Goal: Task Accomplishment & Management: Manage account settings

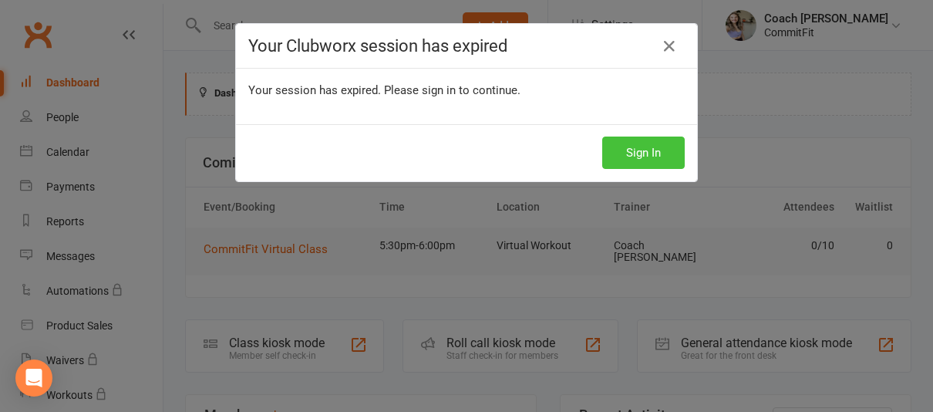
scroll to position [207, 0]
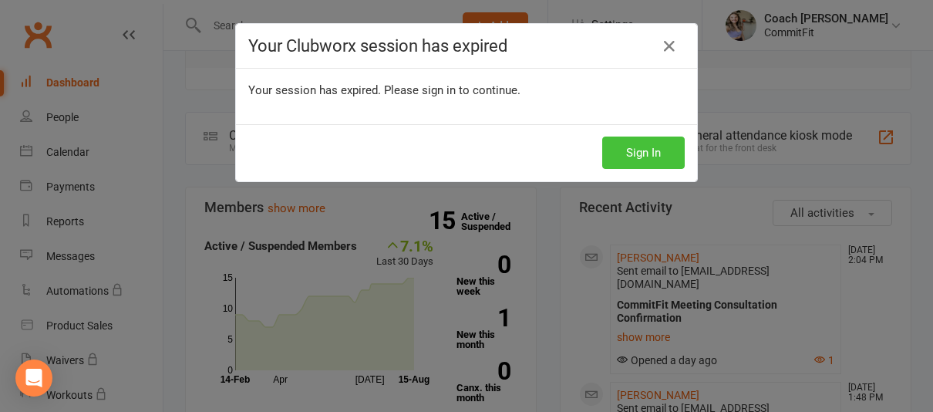
click at [657, 161] on button "Sign In" at bounding box center [643, 152] width 83 height 32
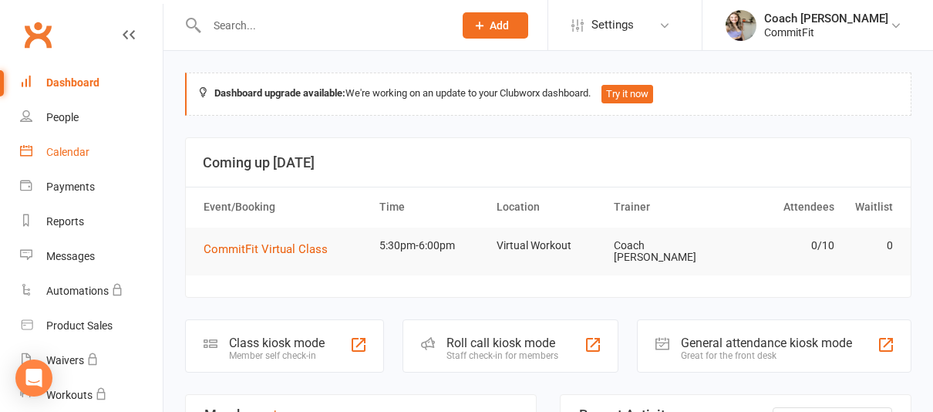
click at [67, 152] on div "Calendar" at bounding box center [67, 152] width 43 height 12
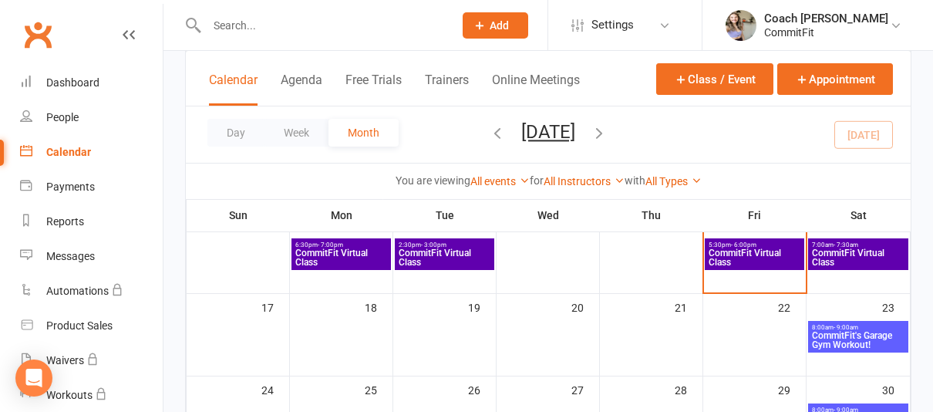
scroll to position [296, 0]
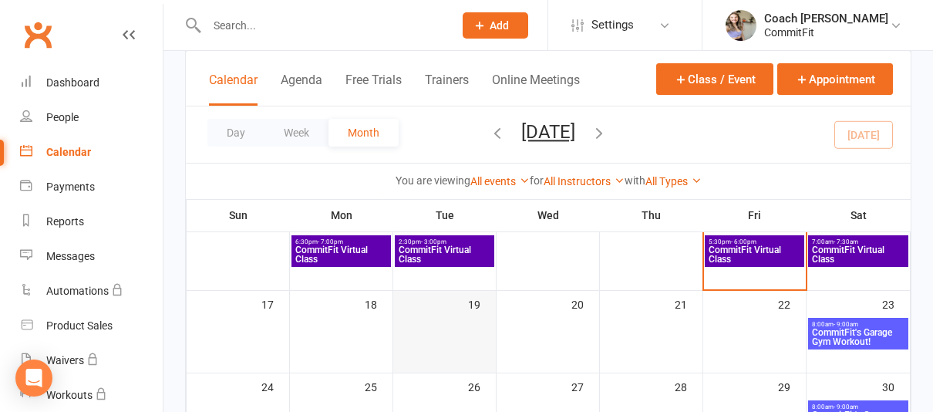
click at [409, 330] on div at bounding box center [444, 334] width 99 height 32
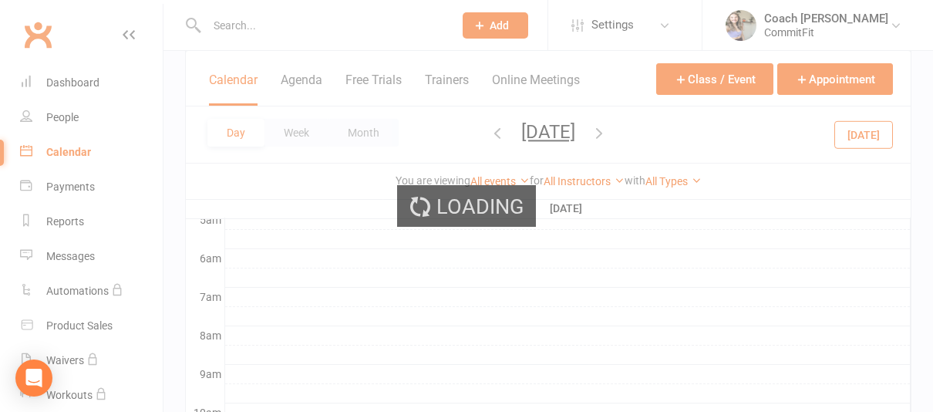
scroll to position [0, 0]
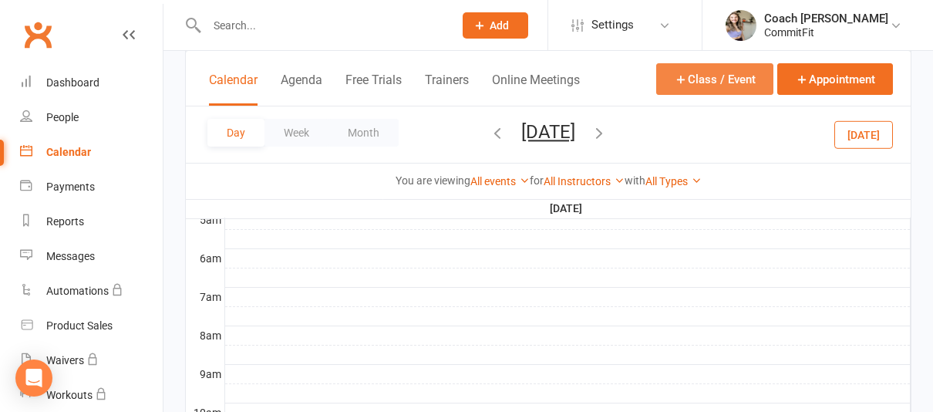
click at [731, 88] on button "Class / Event" at bounding box center [714, 79] width 117 height 32
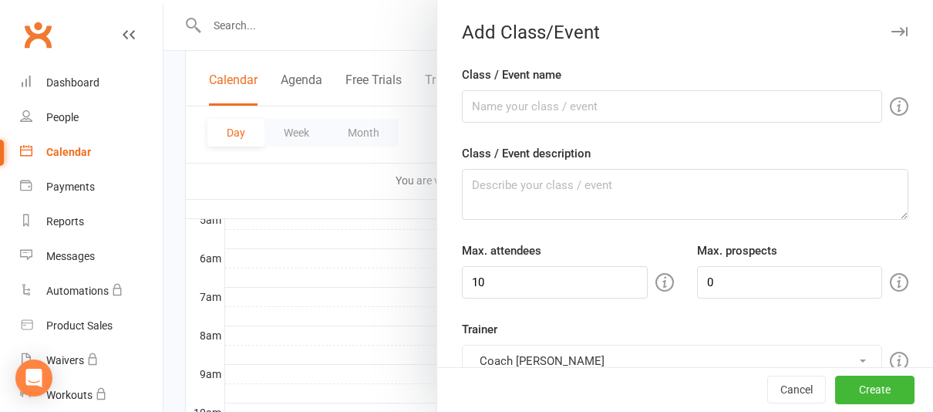
click at [683, 89] on div "Class / Event name" at bounding box center [685, 94] width 446 height 57
click at [681, 97] on input "Class / Event name" at bounding box center [672, 106] width 420 height 32
type input "CommitFit Virtual Class"
click at [634, 197] on textarea "Class / Event description" at bounding box center [685, 194] width 446 height 51
paste textarea "Class Equipment: Mat, Dumbbells- variety of weight, Kettlebell, Bench/Chair/Fit…"
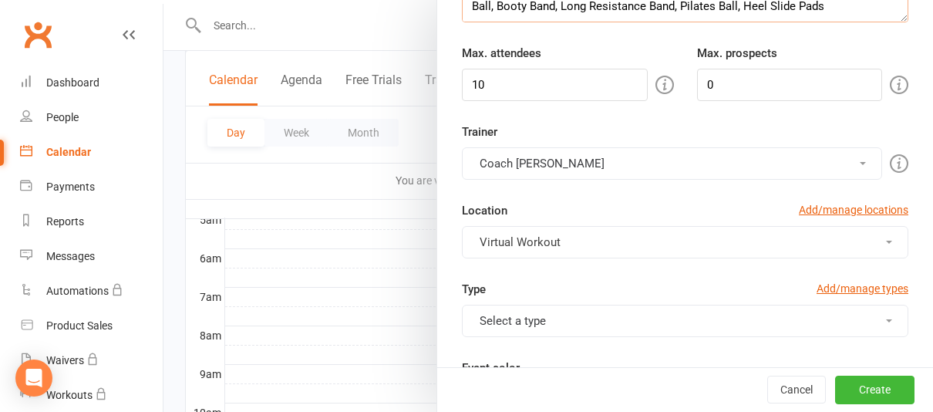
scroll to position [202, 0]
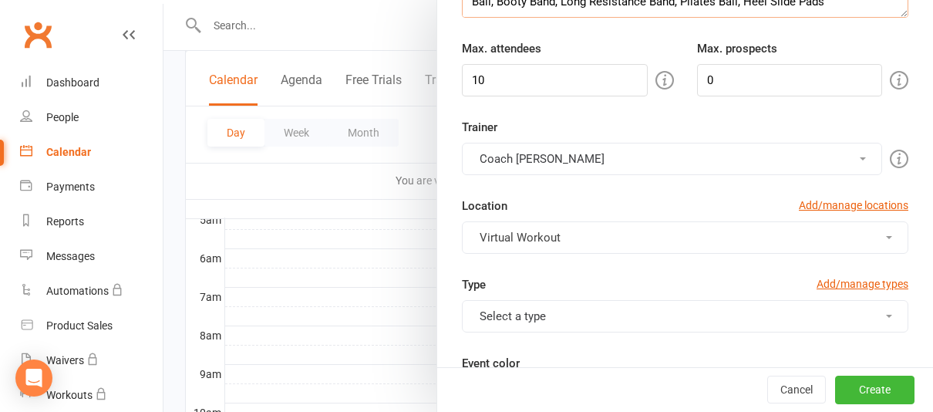
type textarea "Class Equipment: Mat, Dumbbells- variety of weight, Kettlebell, Bench/Chair/Fit…"
click at [666, 312] on button "Select a type" at bounding box center [685, 316] width 446 height 32
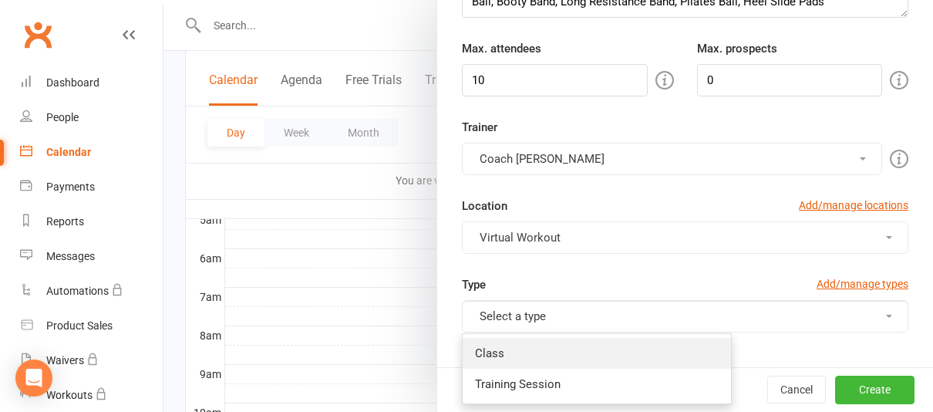
click at [608, 344] on link "Class" at bounding box center [597, 353] width 268 height 31
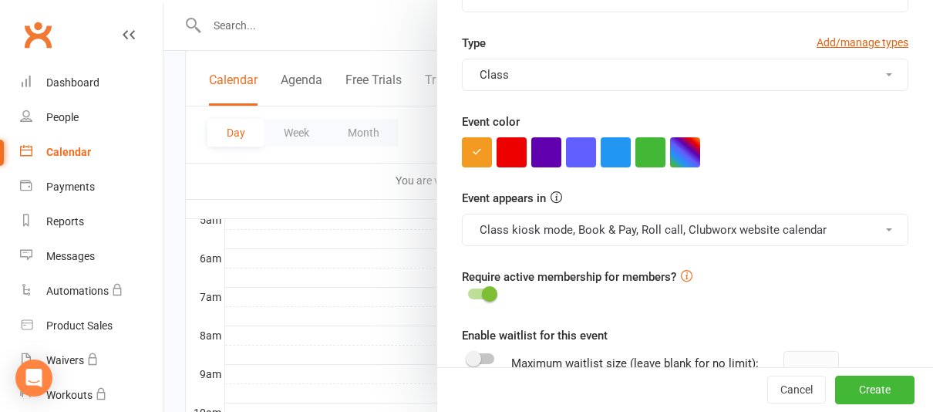
scroll to position [450, 0]
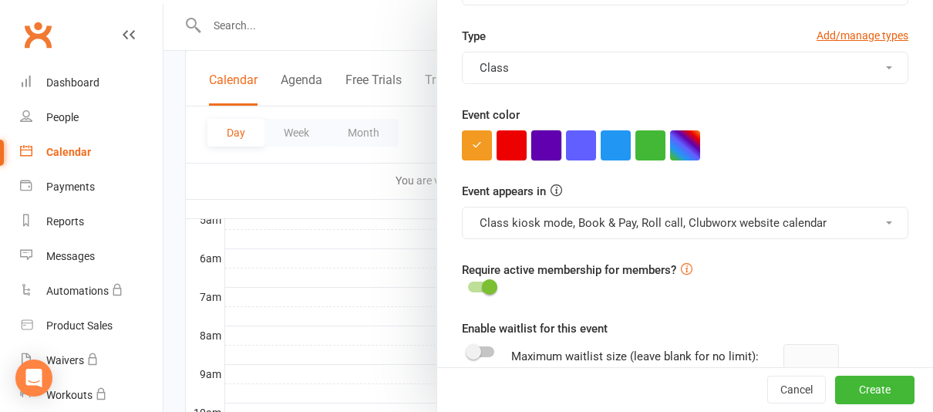
click at [541, 151] on button "button" at bounding box center [546, 145] width 30 height 30
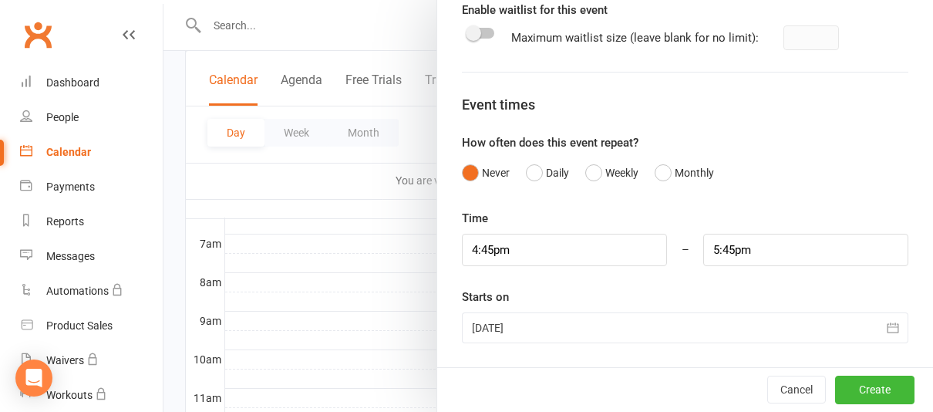
scroll to position [355, 0]
click at [601, 261] on input "4:45pm" at bounding box center [564, 250] width 205 height 32
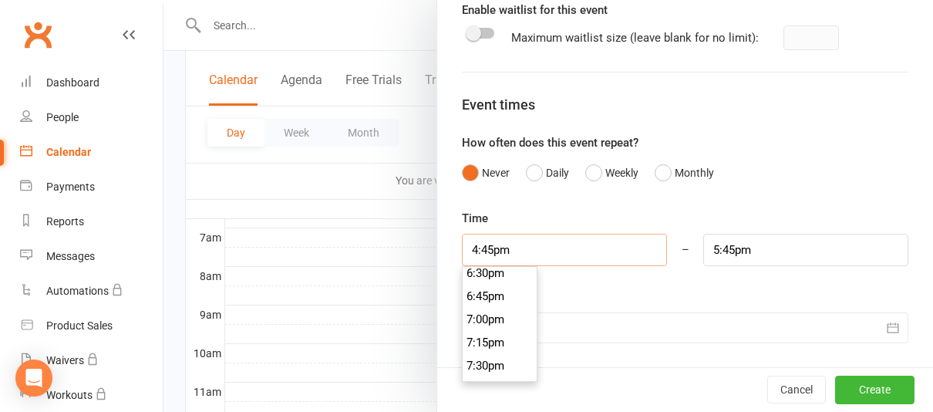
scroll to position [1720, 0]
type input "7:00pm"
click at [504, 320] on li "7:00pm" at bounding box center [500, 316] width 74 height 23
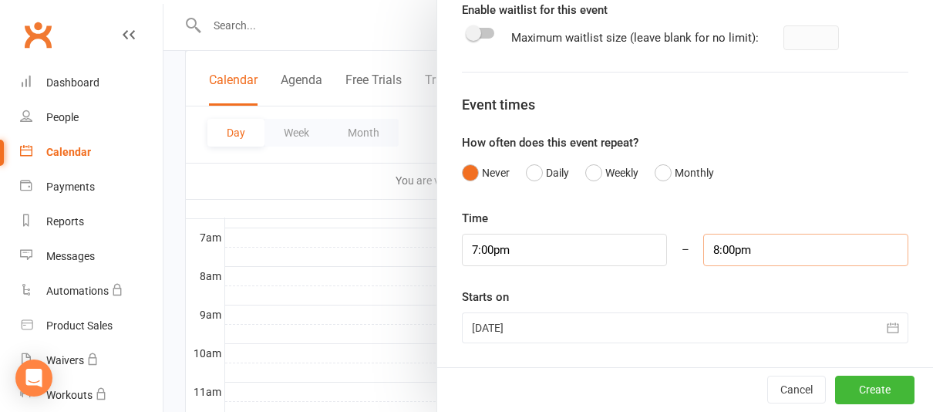
click at [726, 244] on input "8:00pm" at bounding box center [805, 250] width 205 height 32
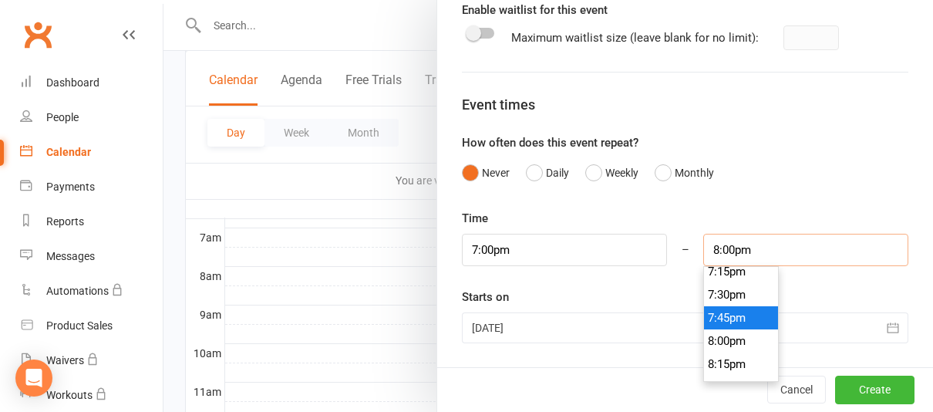
scroll to position [1772, 0]
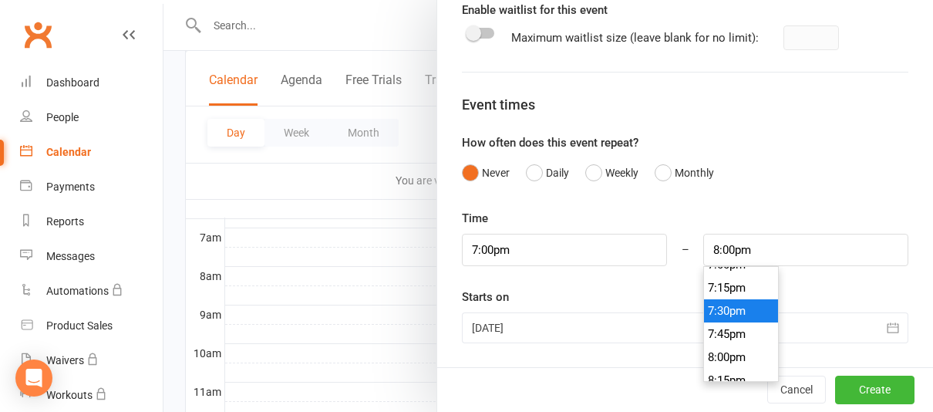
type input "7:30pm"
click at [753, 313] on li "7:30pm" at bounding box center [741, 310] width 74 height 23
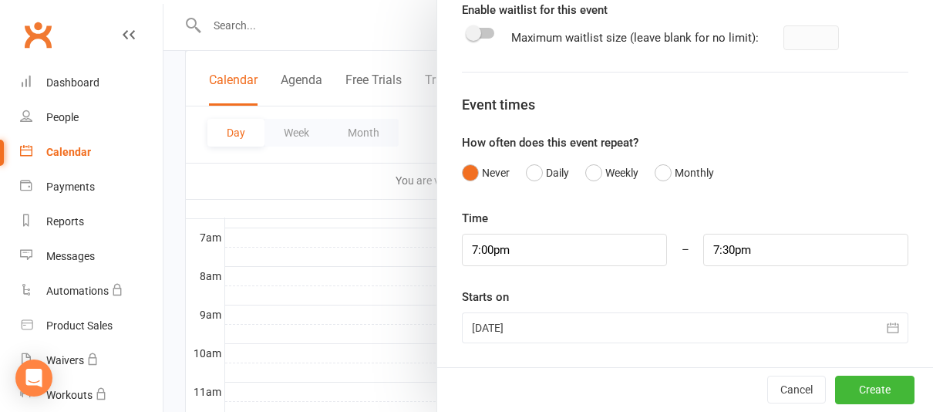
click at [882, 328] on button "button" at bounding box center [893, 327] width 31 height 31
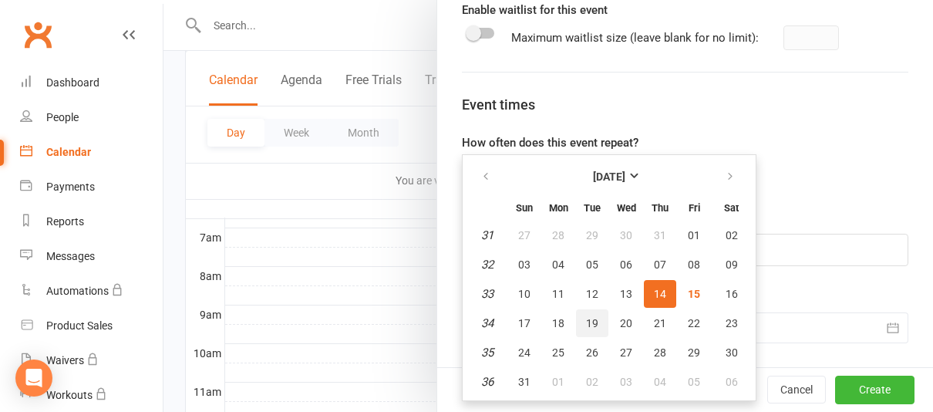
click at [583, 319] on button "19" at bounding box center [592, 323] width 32 height 28
type input "[DATE]"
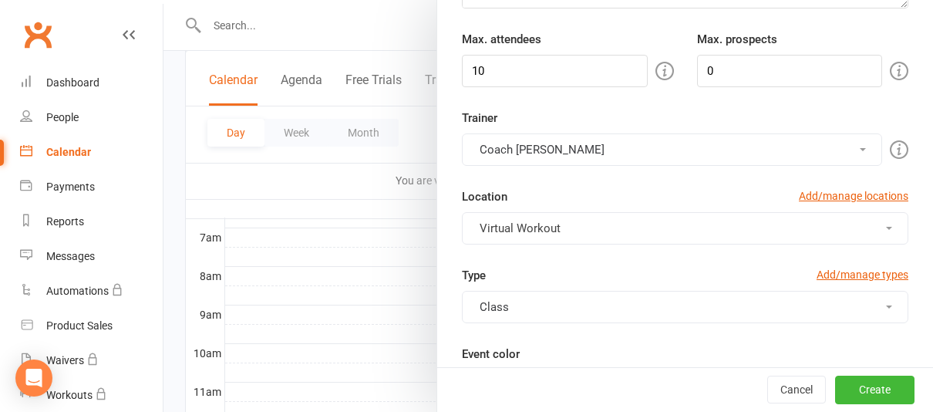
scroll to position [0, 0]
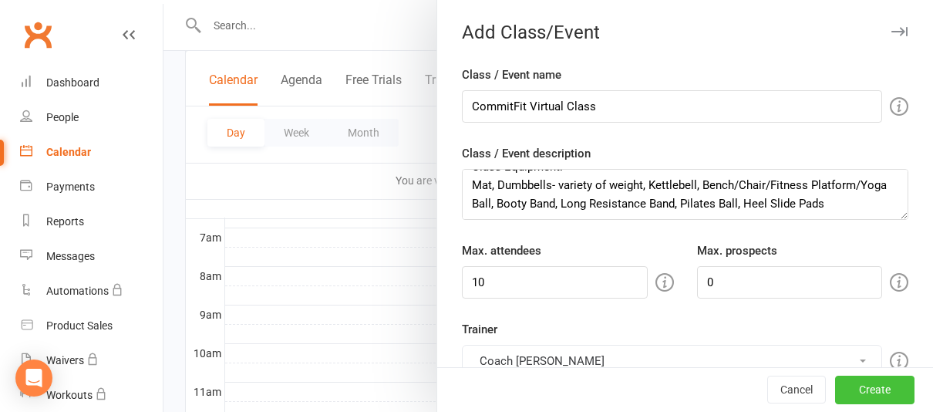
click at [894, 395] on button "Create" at bounding box center [874, 390] width 79 height 28
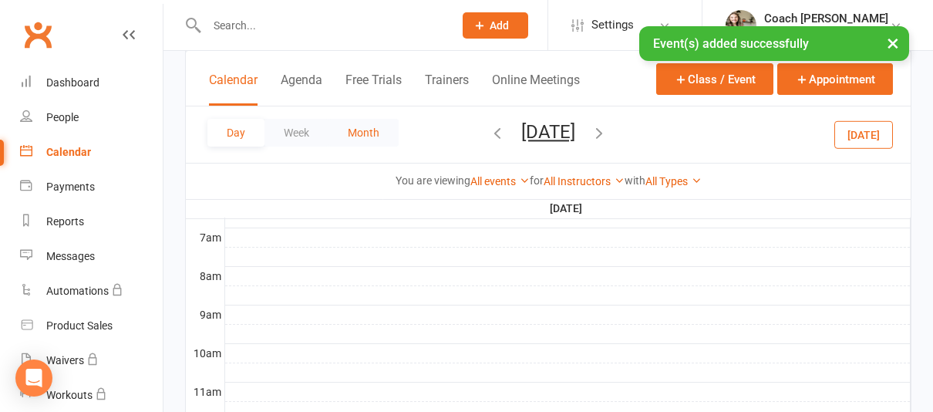
click at [377, 141] on button "Month" at bounding box center [363, 133] width 70 height 28
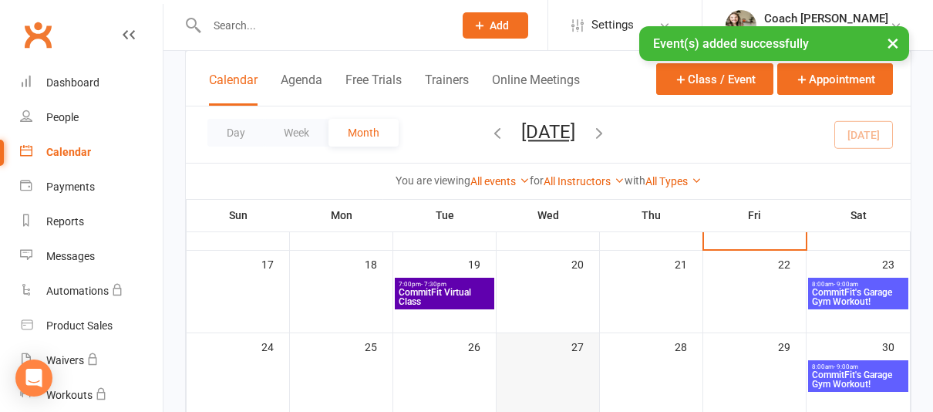
scroll to position [338, 0]
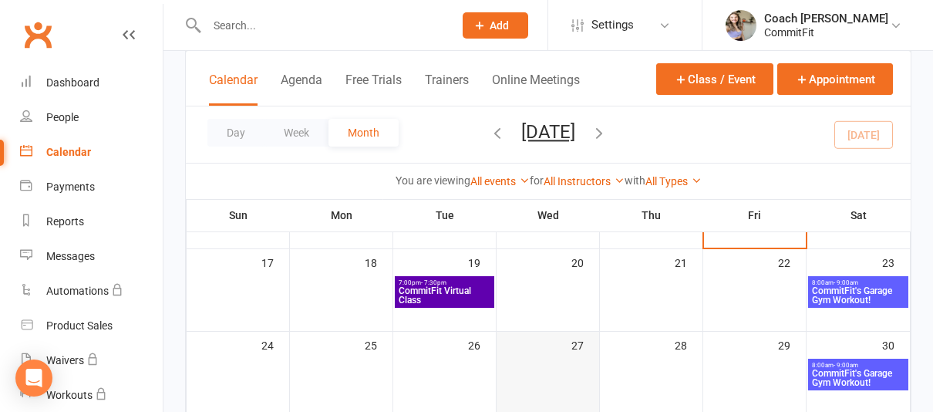
click at [545, 328] on td "20" at bounding box center [548, 289] width 103 height 83
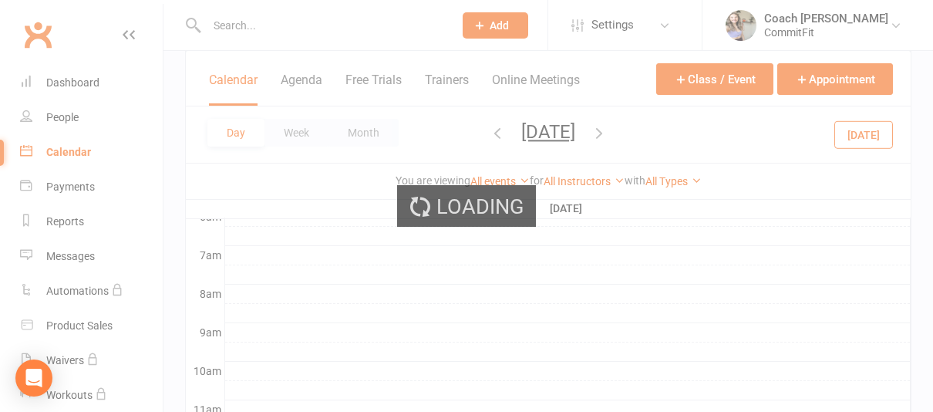
scroll to position [0, 0]
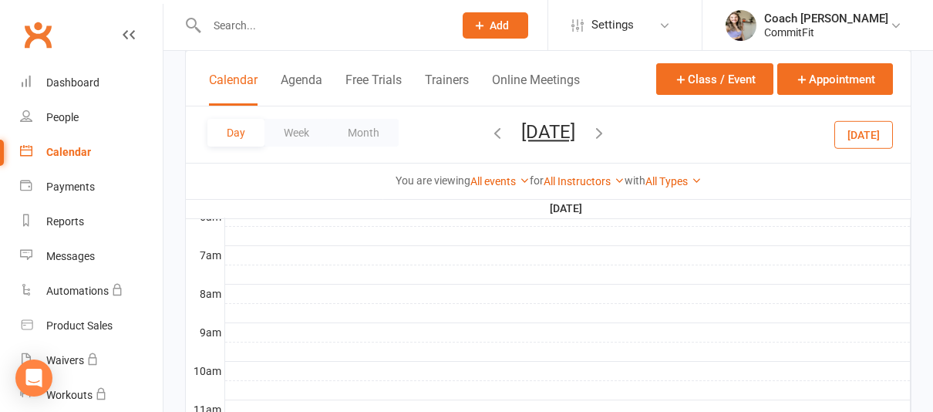
click at [735, 95] on div "Class / Event Appointment" at bounding box center [774, 84] width 237 height 42
click at [735, 92] on button "Class / Event" at bounding box center [714, 79] width 117 height 32
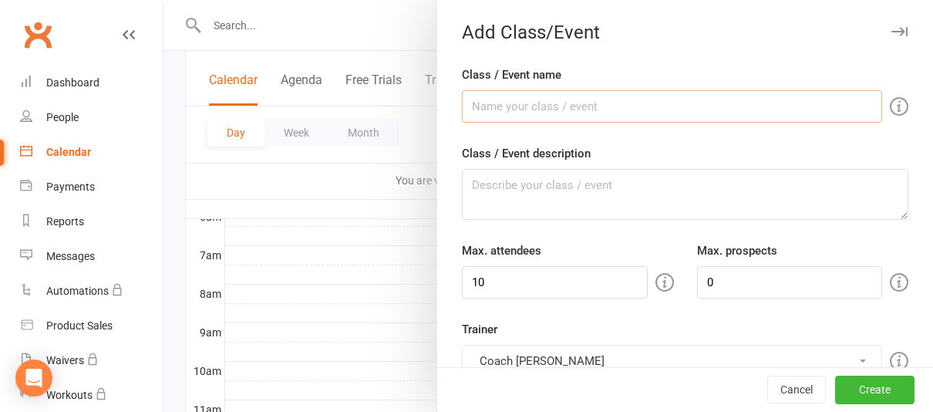
click at [573, 113] on input "Class / Event name" at bounding box center [672, 106] width 420 height 32
type input "CommitFit Virtual Class"
click at [538, 187] on textarea "Class / Event description" at bounding box center [685, 194] width 446 height 51
paste textarea "Class Equipment: Mat, Dumbbells- variety of weight, Kettlebell, Bench/Chair/Fit…"
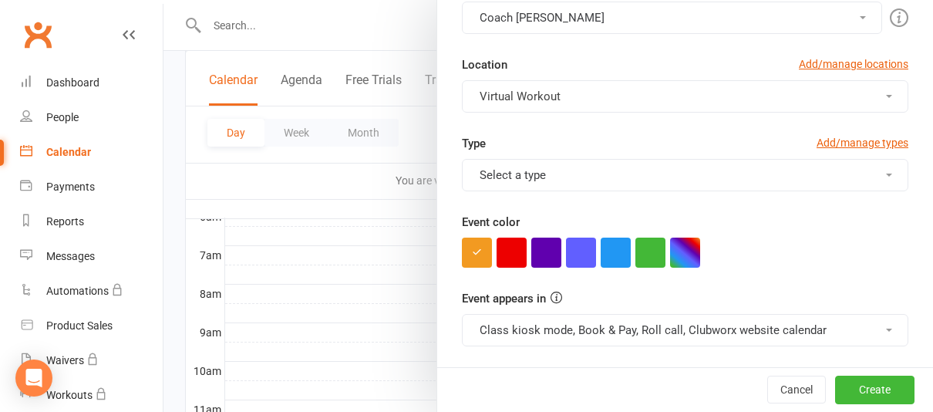
scroll to position [345, 0]
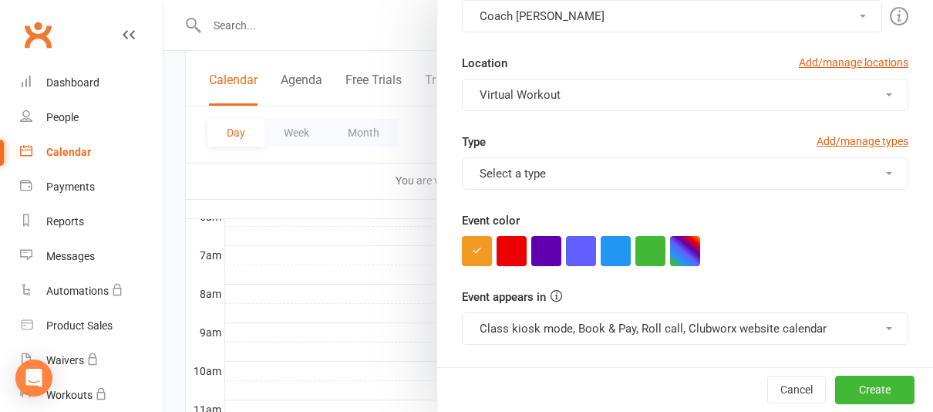
type textarea "Class Equipment: Mat, Dumbbells- variety of weight, Kettlebell, Bench/Chair/Fit…"
click at [622, 185] on button "Select a type" at bounding box center [685, 173] width 446 height 32
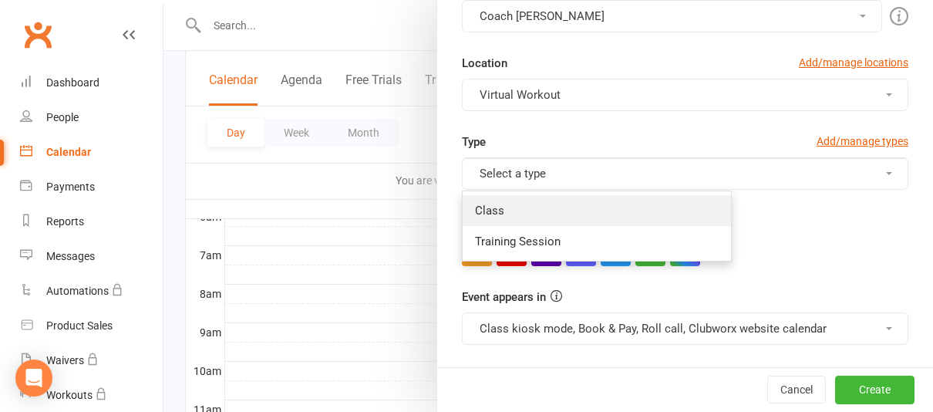
click at [578, 211] on link "Class" at bounding box center [597, 210] width 268 height 31
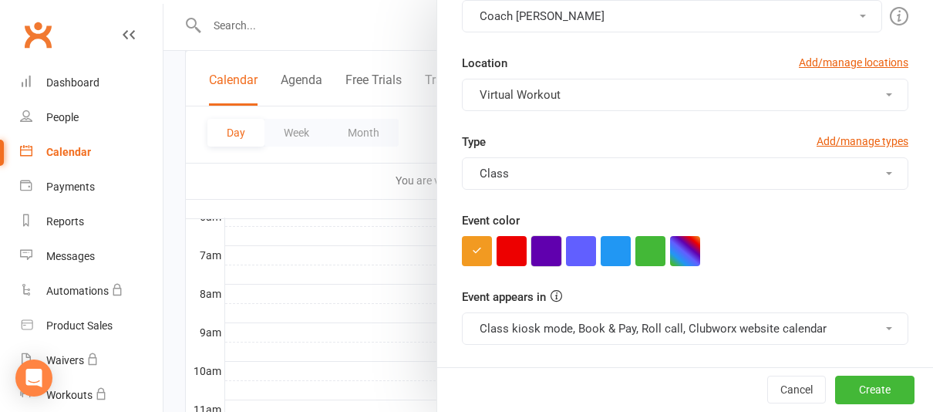
click at [554, 254] on button "button" at bounding box center [546, 251] width 30 height 30
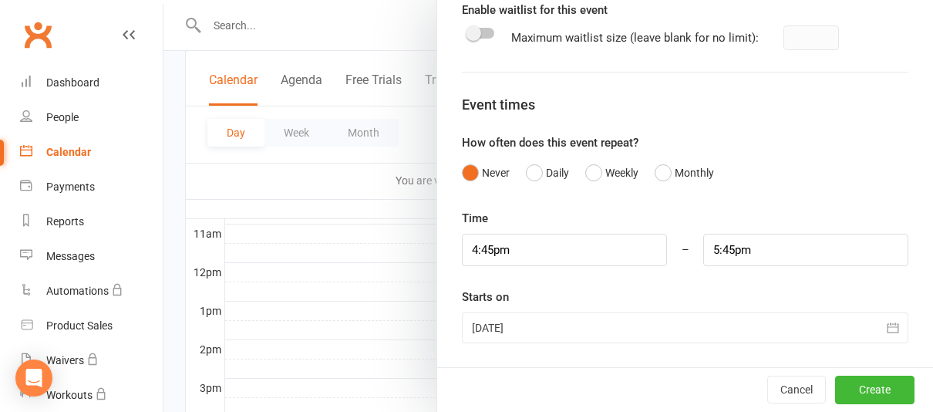
scroll to position [536, 0]
click at [616, 271] on div "Time 4:45pm – 5:45pm Starts on [DATE] [DATE] Sun Mon Tue Wed Thu Fri Sat 31 27 …" at bounding box center [685, 276] width 446 height 134
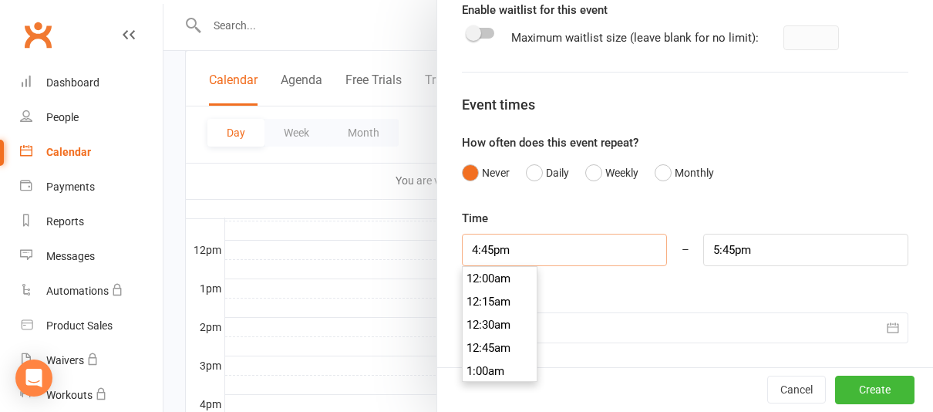
click at [616, 255] on input "4:45pm" at bounding box center [564, 250] width 205 height 32
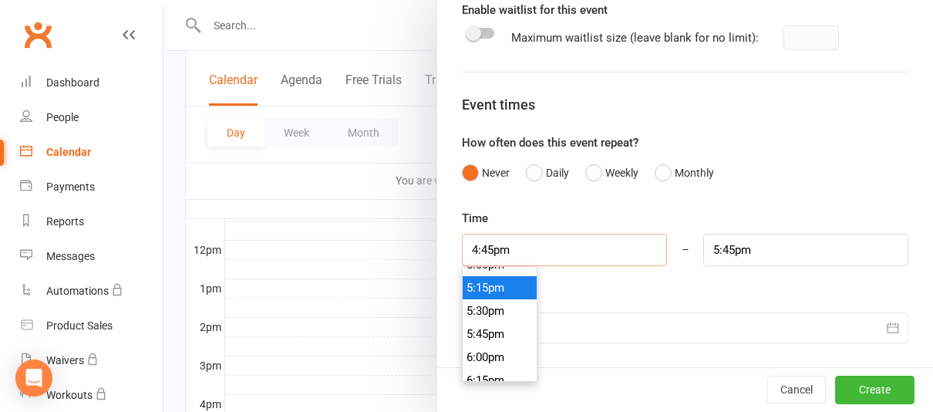
scroll to position [1588, 0]
type input "5:30pm"
click at [507, 320] on li "5:30pm" at bounding box center [500, 309] width 74 height 23
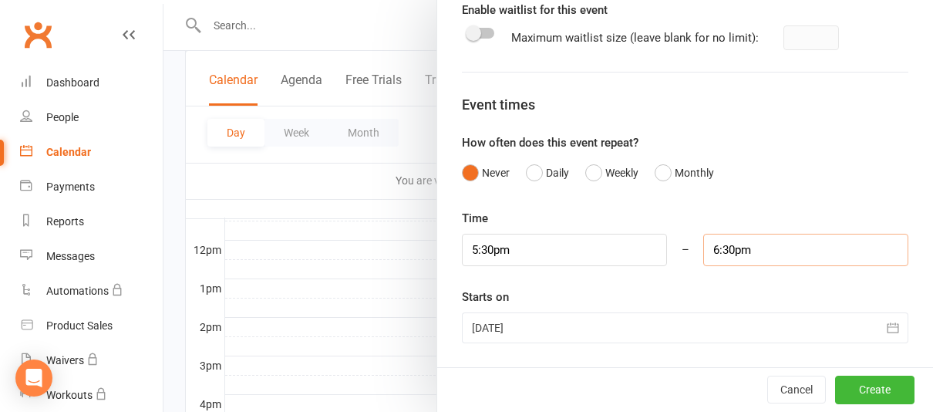
click at [753, 253] on input "6:30pm" at bounding box center [805, 250] width 205 height 32
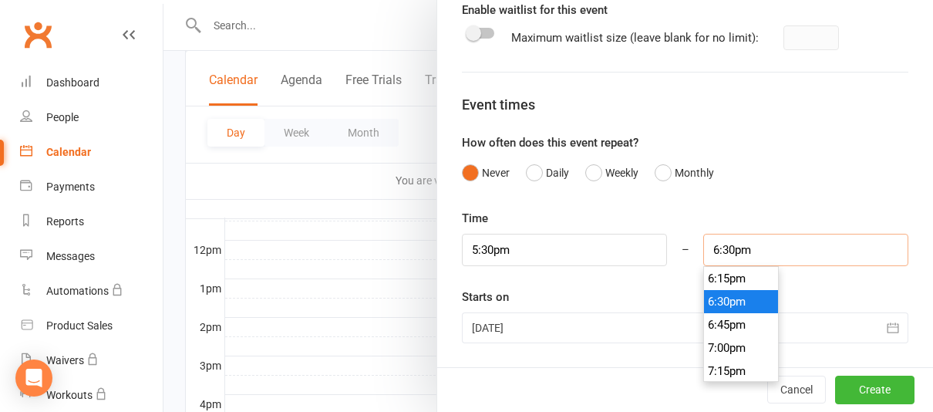
scroll to position [1670, 0]
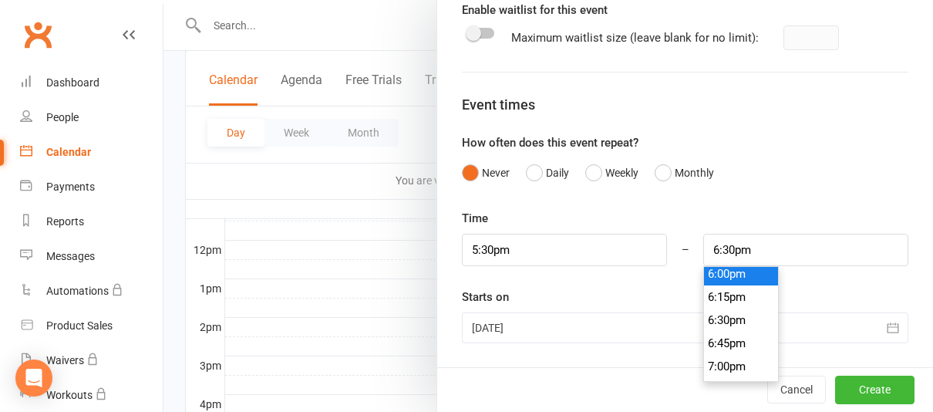
type input "6:00pm"
click at [747, 280] on li "6:00pm" at bounding box center [741, 273] width 74 height 23
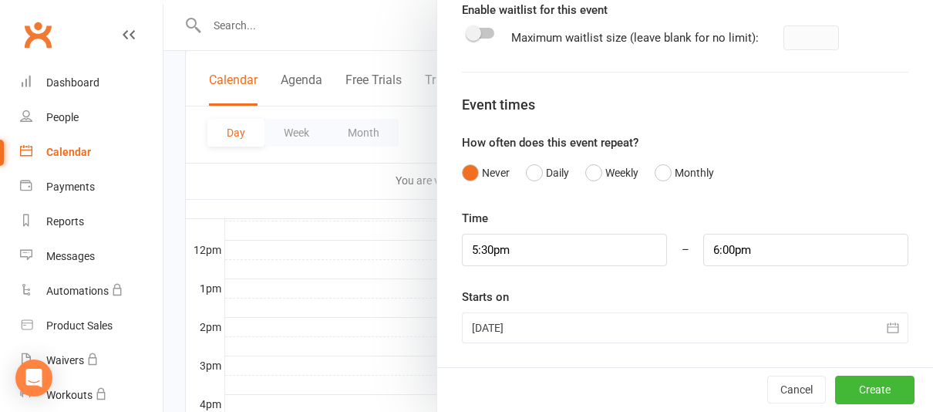
click at [889, 332] on icon "button" at bounding box center [893, 328] width 12 height 10
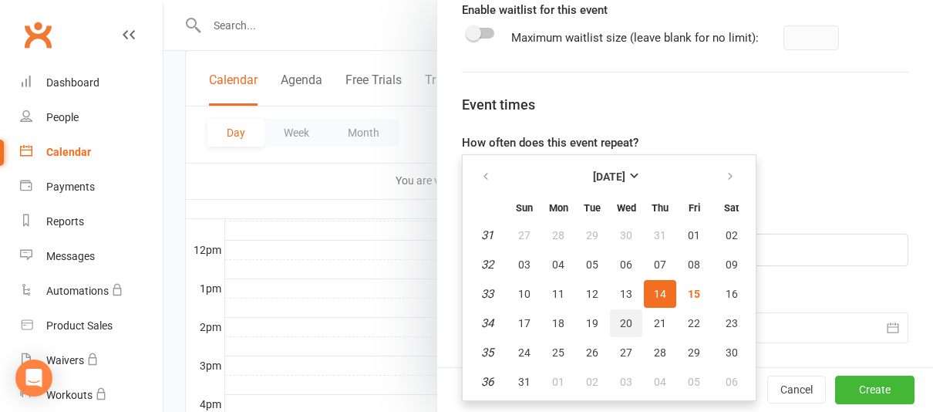
click at [631, 327] on span "20" at bounding box center [626, 323] width 12 height 12
type input "[DATE]"
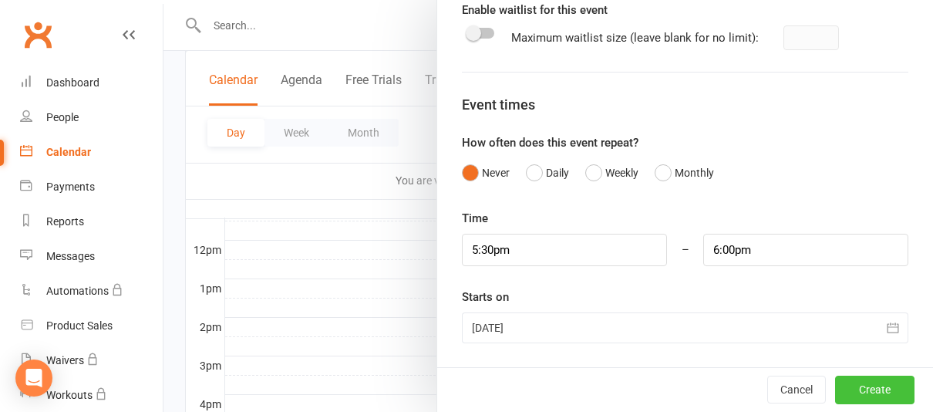
click at [866, 395] on button "Create" at bounding box center [874, 390] width 79 height 28
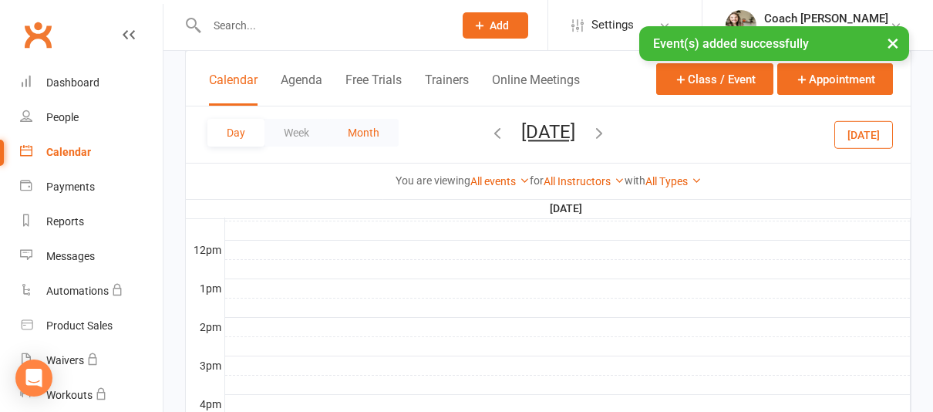
click at [383, 126] on button "Month" at bounding box center [363, 133] width 70 height 28
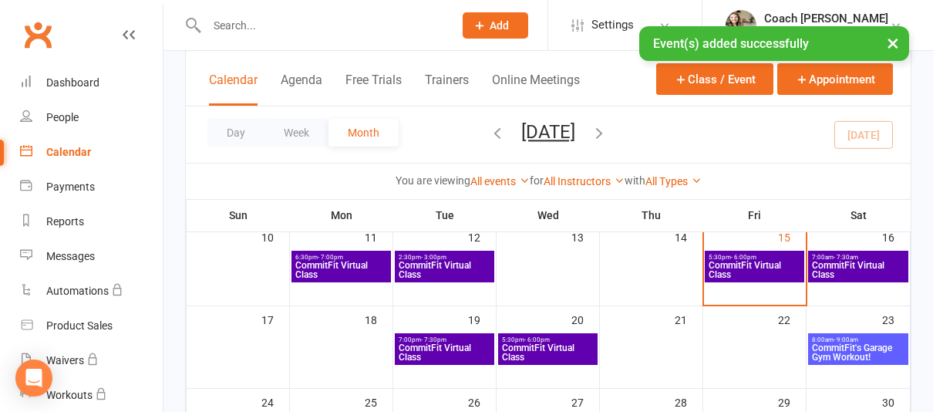
scroll to position [305, 0]
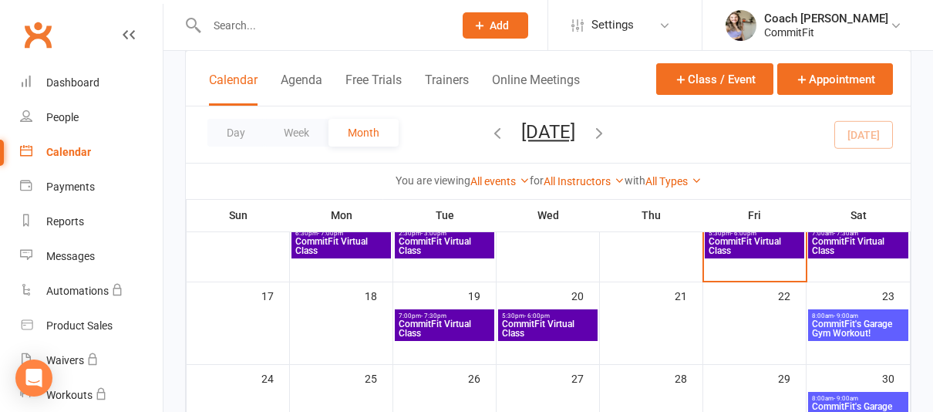
click at [627, 322] on div at bounding box center [650, 325] width 99 height 32
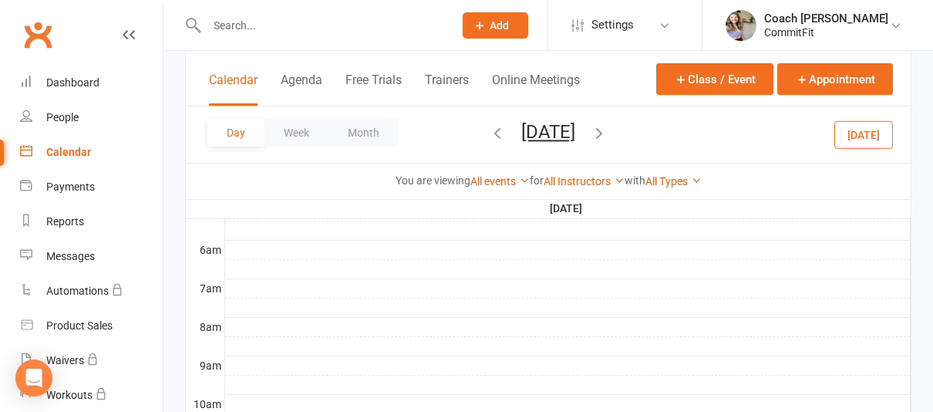
scroll to position [0, 0]
click at [719, 76] on button "Class / Event" at bounding box center [714, 79] width 117 height 32
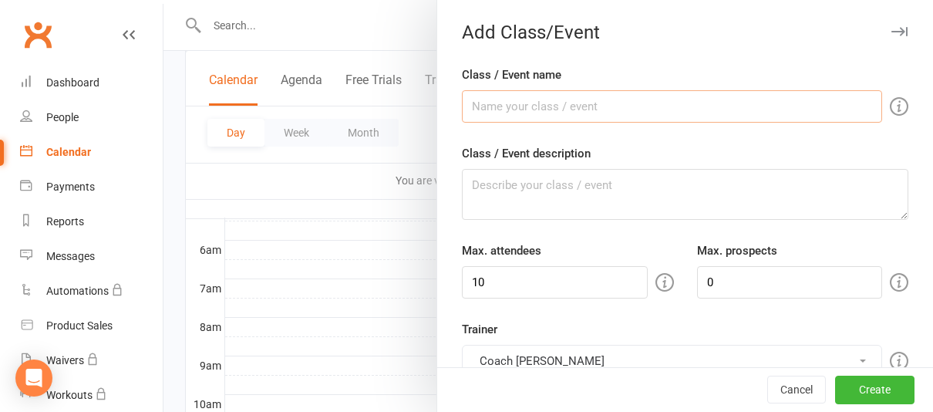
click at [638, 106] on input "Class / Event name" at bounding box center [672, 106] width 420 height 32
type input "CommitFit Virtual Class"
click at [588, 192] on textarea "Class / Event description" at bounding box center [685, 194] width 446 height 51
paste textarea "Class Equipment: Mat, Dumbbells- variety of weight, Kettlebell, Bench/Chair/Fit…"
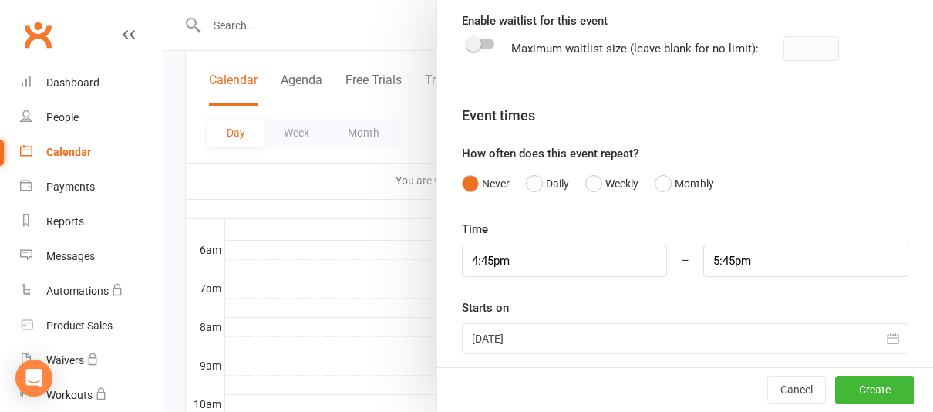
scroll to position [757, 0]
type textarea "Class Equipment: Mat, Dumbbells- variety of weight, Kettlebell, Bench/Chair/Fit…"
click at [615, 335] on div at bounding box center [685, 339] width 446 height 31
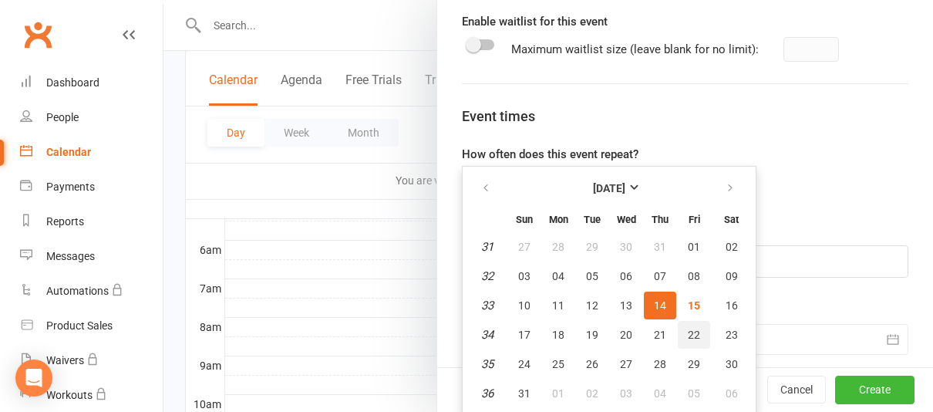
click at [698, 340] on span "22" at bounding box center [694, 334] width 12 height 12
type input "[DATE]"
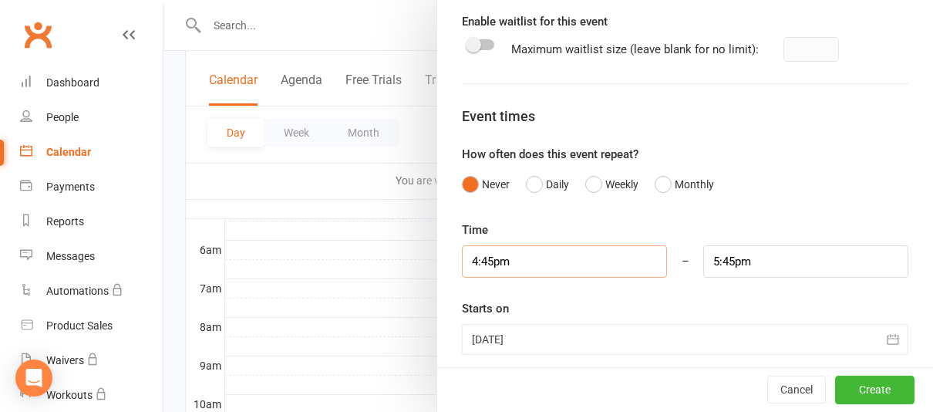
click at [615, 260] on input "4:45pm" at bounding box center [564, 261] width 205 height 32
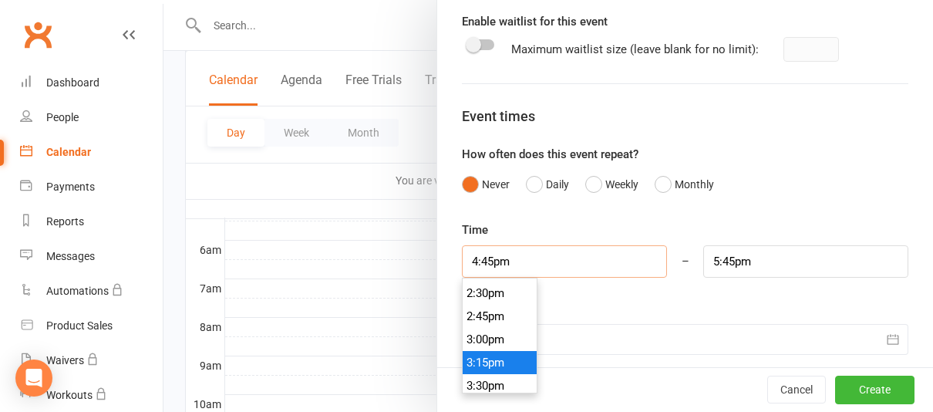
scroll to position [1337, 0]
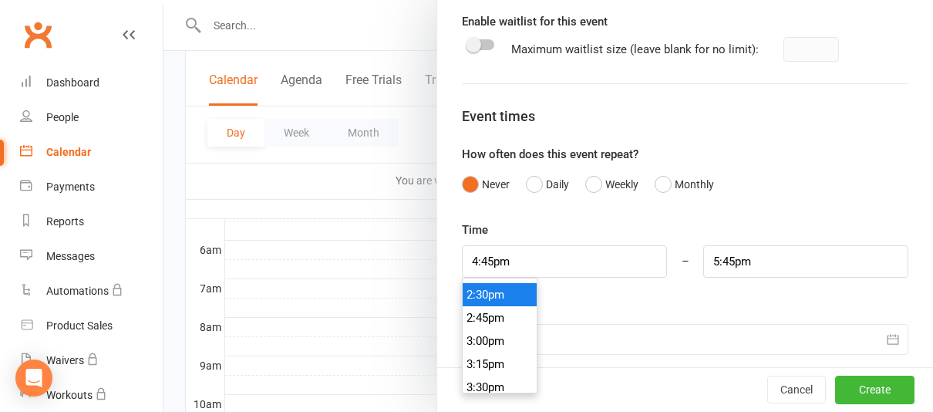
type input "2:30pm"
click at [495, 302] on li "2:30pm" at bounding box center [500, 294] width 74 height 23
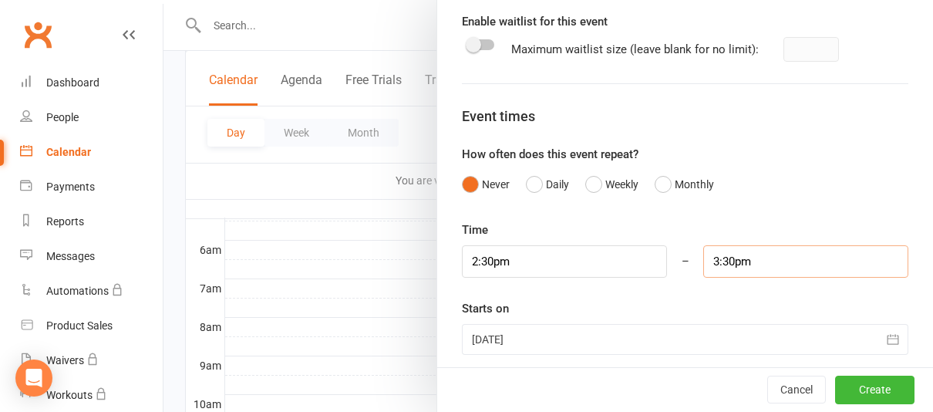
click at [729, 268] on input "3:30pm" at bounding box center [805, 261] width 205 height 32
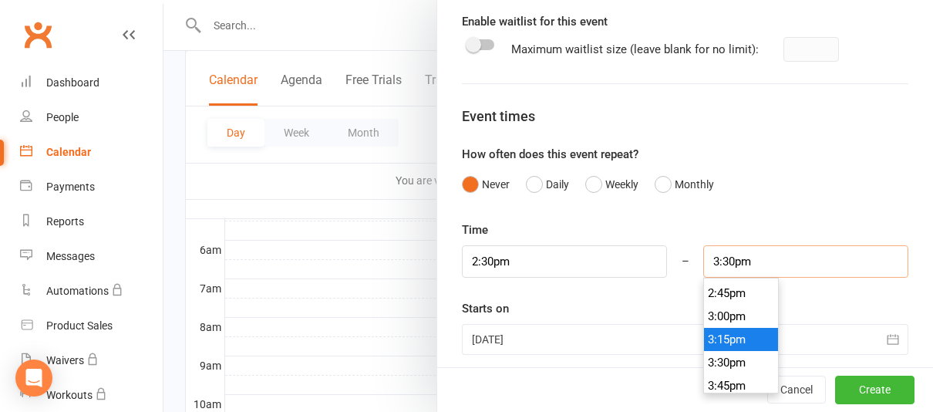
scroll to position [1361, 0]
type input "3:00pm"
click at [744, 312] on li "3:00pm" at bounding box center [741, 316] width 74 height 23
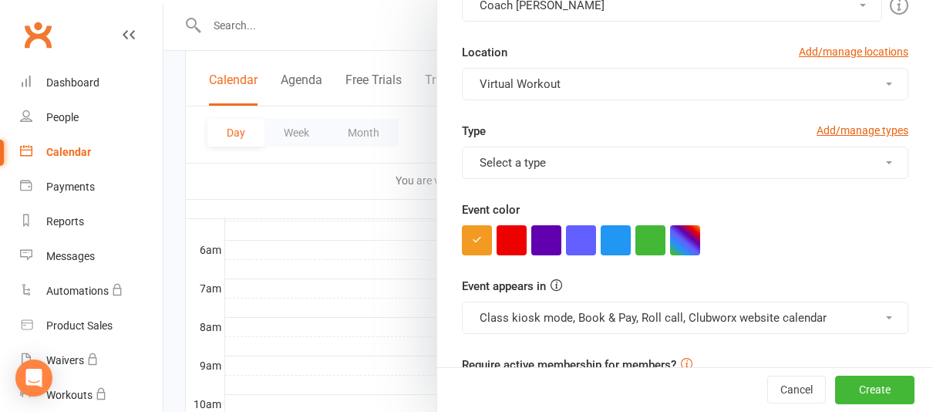
scroll to position [356, 0]
click at [537, 251] on button "button" at bounding box center [546, 239] width 30 height 30
click at [613, 157] on button "Select a type" at bounding box center [685, 162] width 446 height 32
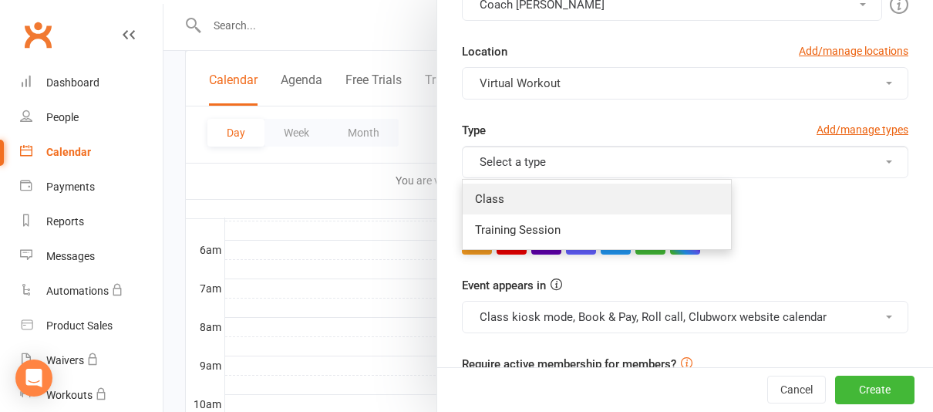
click at [589, 195] on link "Class" at bounding box center [597, 199] width 268 height 31
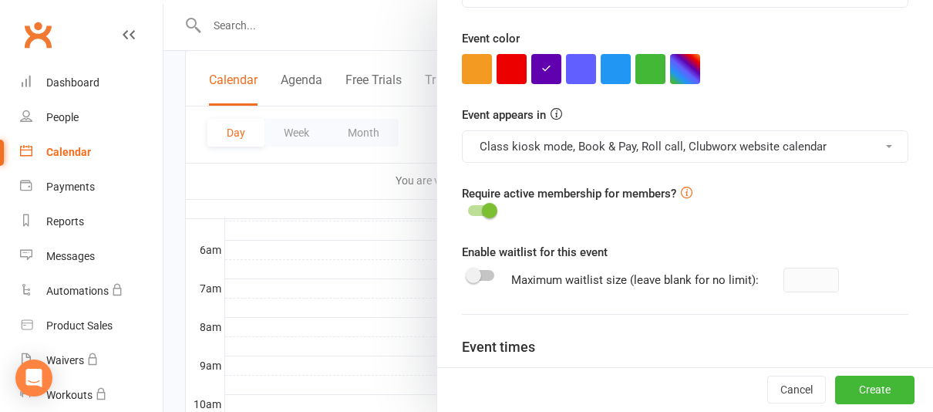
scroll to position [769, 0]
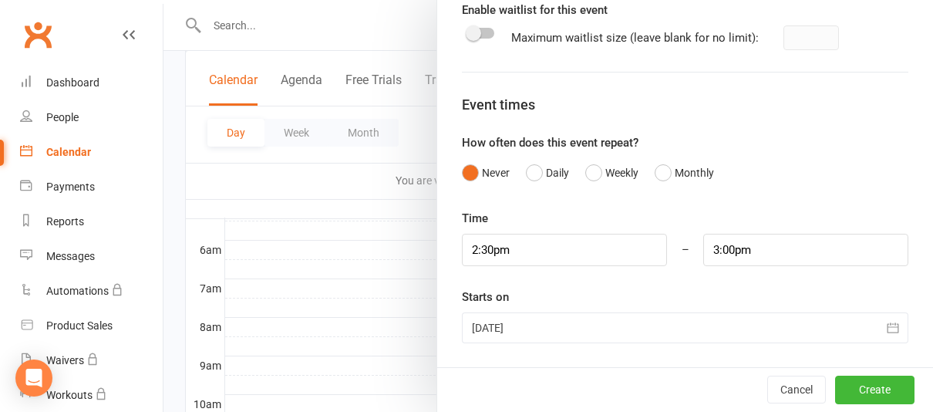
click at [888, 332] on icon "button" at bounding box center [893, 328] width 12 height 10
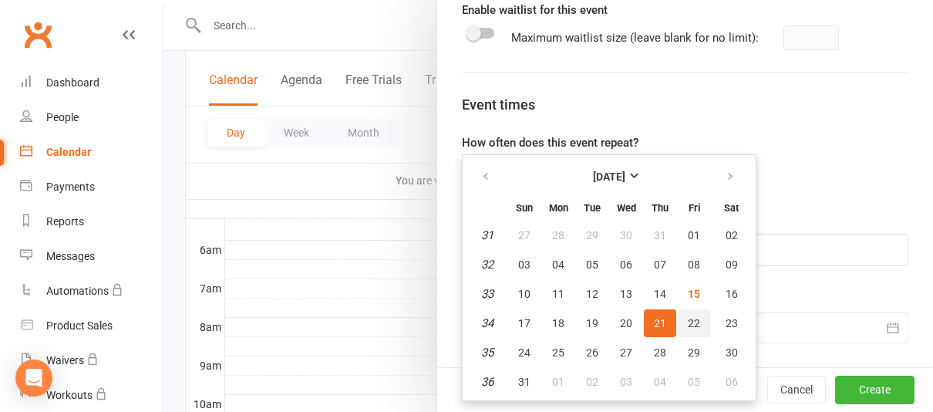
click at [693, 327] on span "22" at bounding box center [694, 323] width 12 height 12
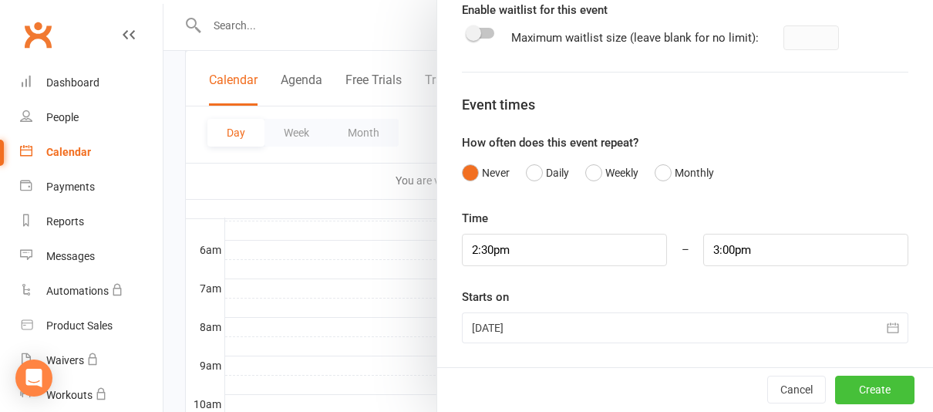
click at [884, 403] on button "Create" at bounding box center [874, 390] width 79 height 28
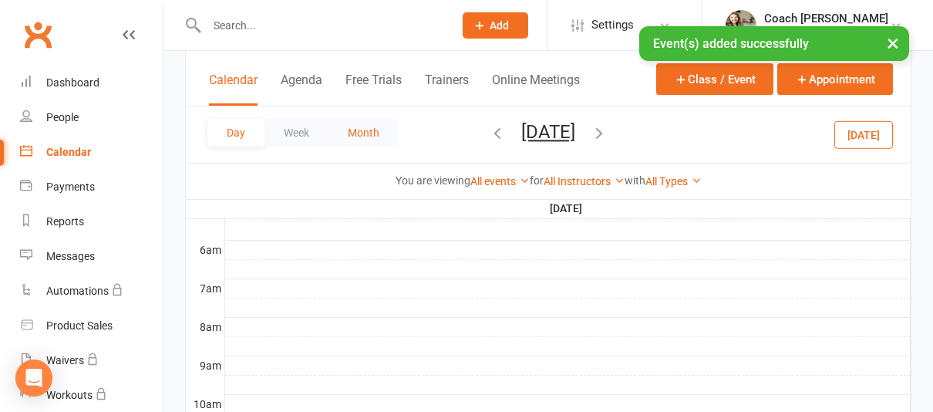
click at [362, 126] on button "Month" at bounding box center [363, 133] width 70 height 28
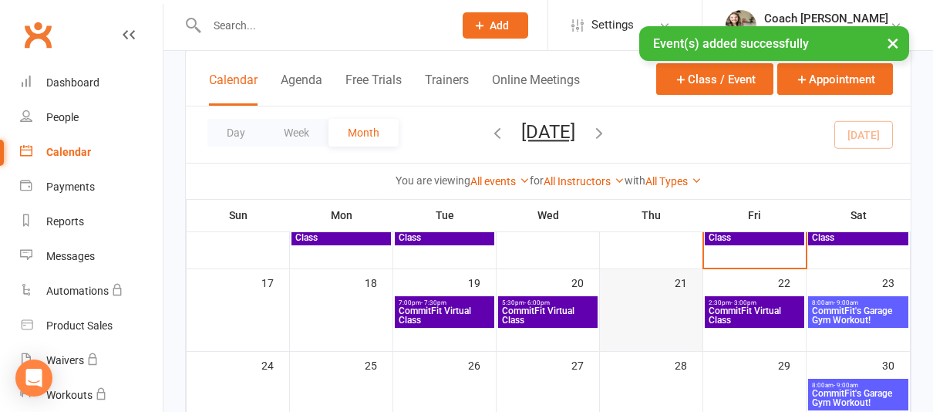
scroll to position [312, 0]
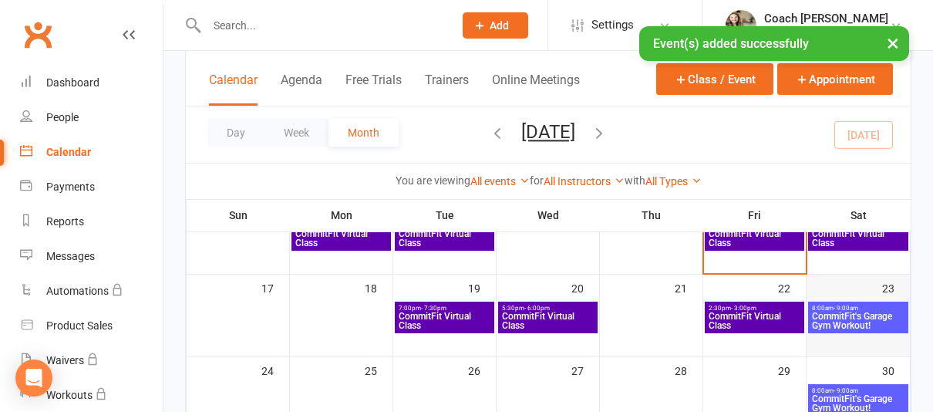
click at [841, 281] on div "23" at bounding box center [858, 305] width 103 height 60
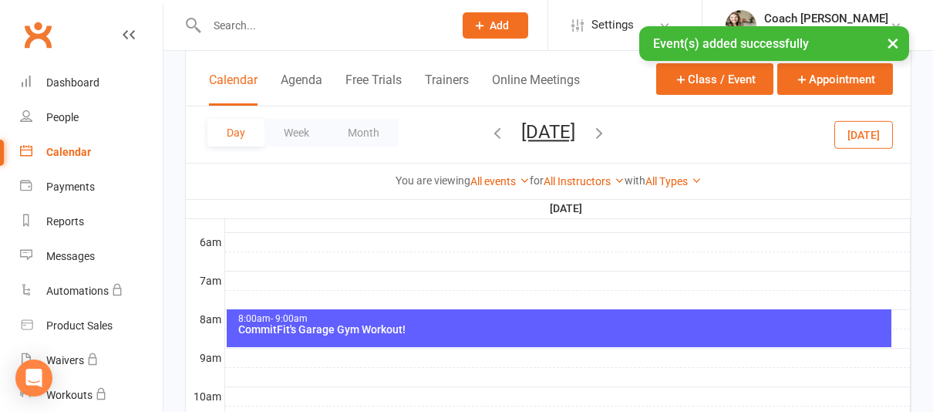
scroll to position [0, 0]
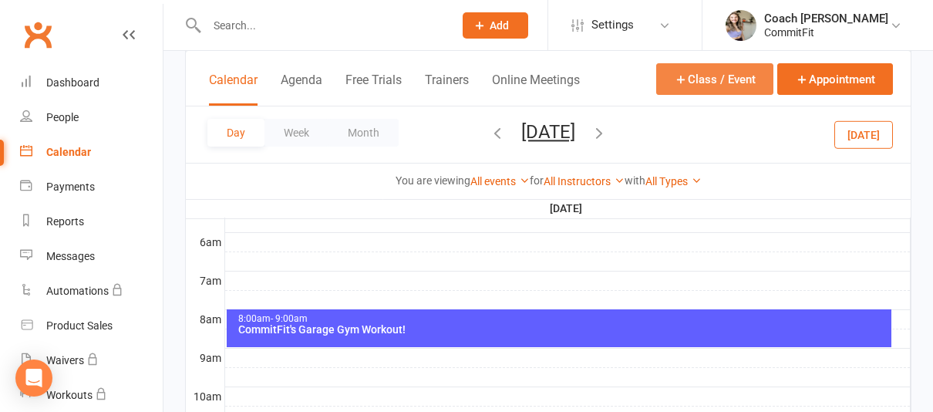
click at [731, 83] on button "Class / Event" at bounding box center [714, 79] width 117 height 32
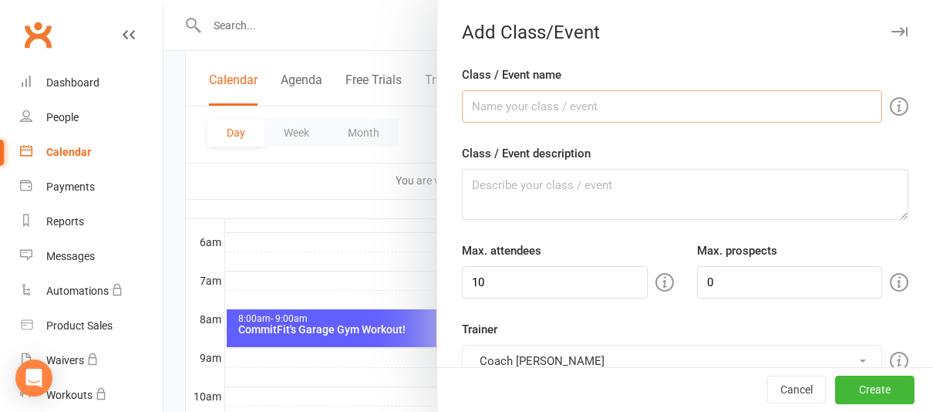
click at [608, 117] on input "Class / Event name" at bounding box center [672, 106] width 420 height 32
type input "CommitFit Virtual Class"
click at [598, 177] on textarea "Class / Event description" at bounding box center [685, 194] width 446 height 51
paste textarea "Class Equipment: Mat, Dumbbells- variety of weight, Kettlebell, Bench/Chair/Fit…"
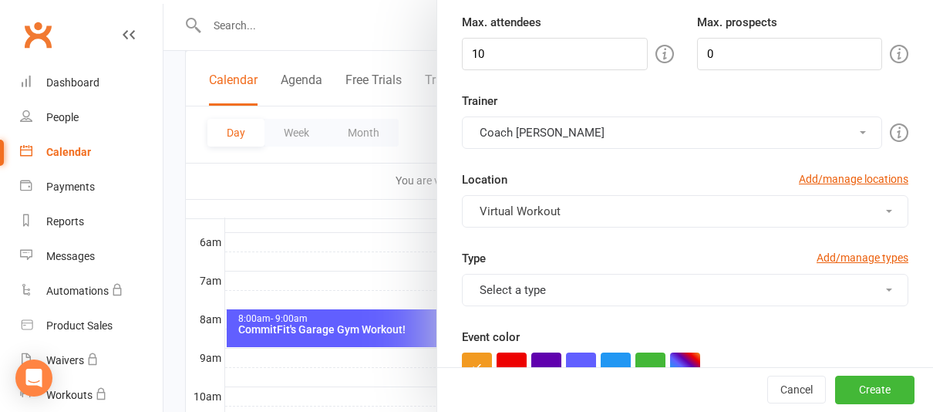
scroll to position [237, 0]
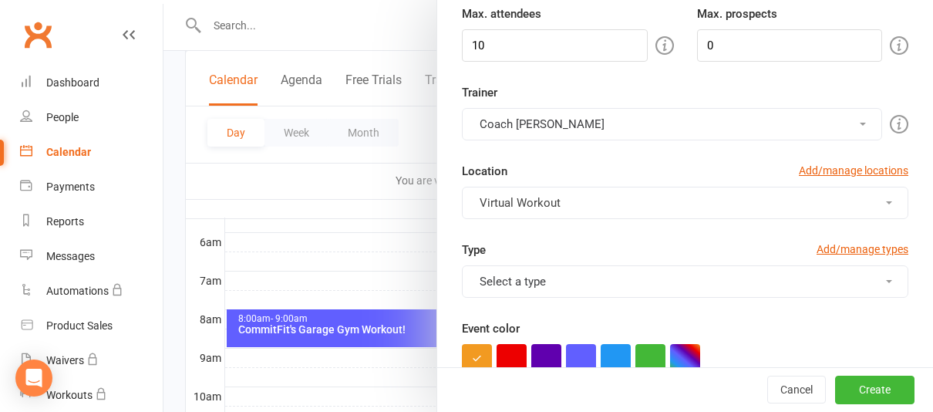
type textarea "Class Equipment: Mat, Dumbbells- variety of weight, Kettlebell, Bench/Chair/Fit…"
click at [636, 279] on button "Select a type" at bounding box center [685, 281] width 446 height 32
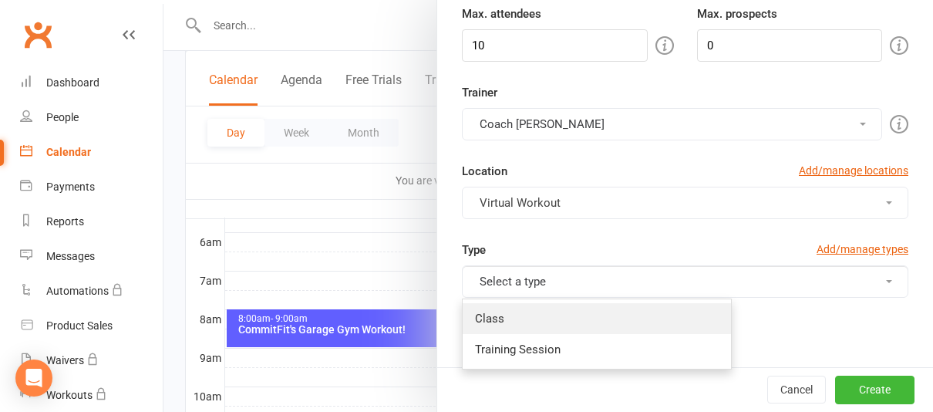
click at [571, 315] on link "Class" at bounding box center [597, 318] width 268 height 31
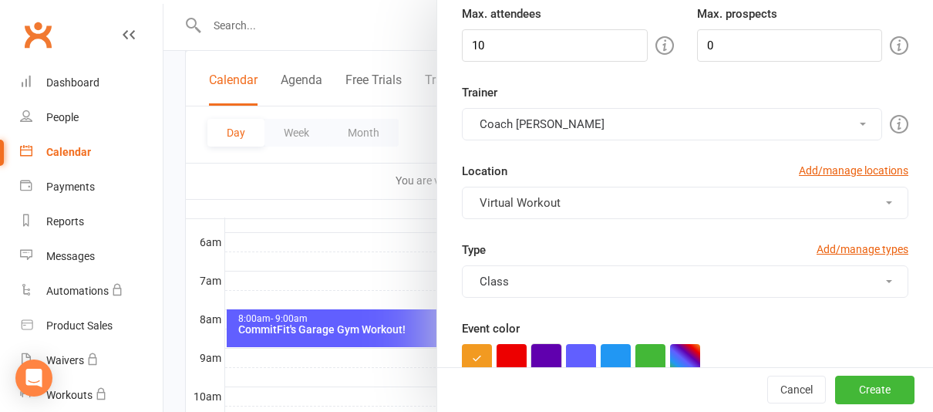
click at [549, 351] on button "button" at bounding box center [546, 359] width 30 height 30
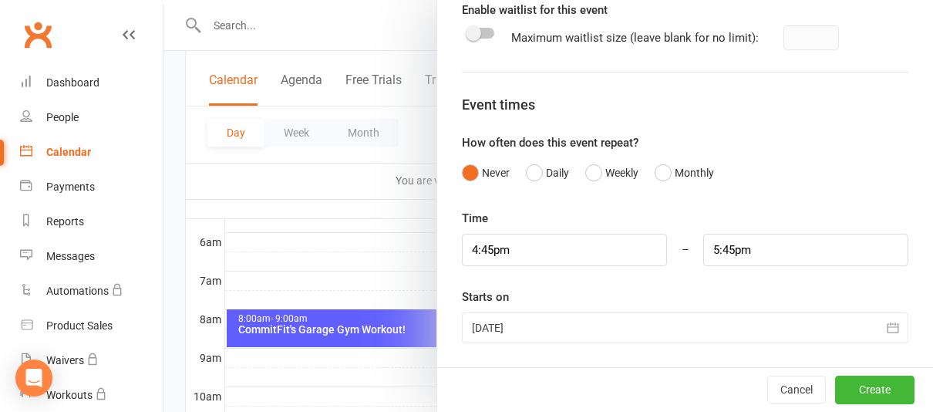
scroll to position [463, 0]
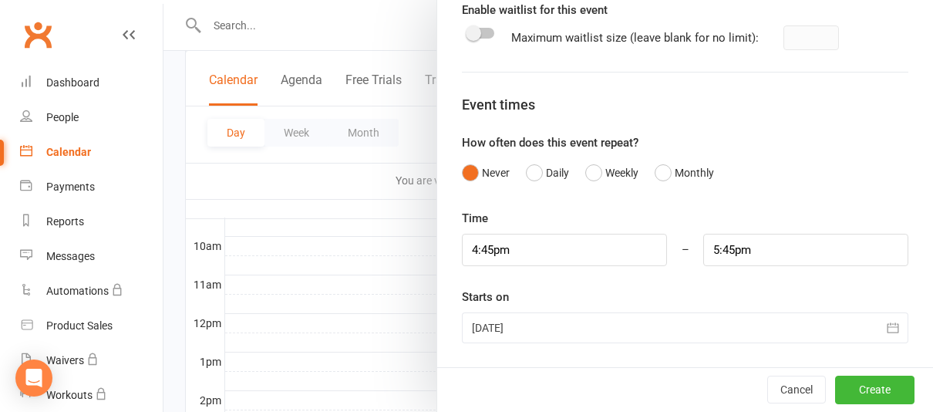
click at [635, 323] on div at bounding box center [685, 327] width 446 height 31
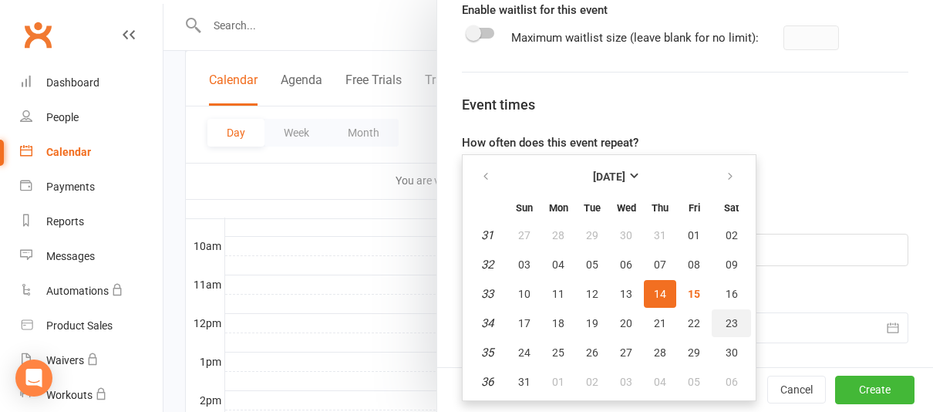
click at [739, 326] on button "23" at bounding box center [731, 323] width 39 height 28
type input "[DATE]"
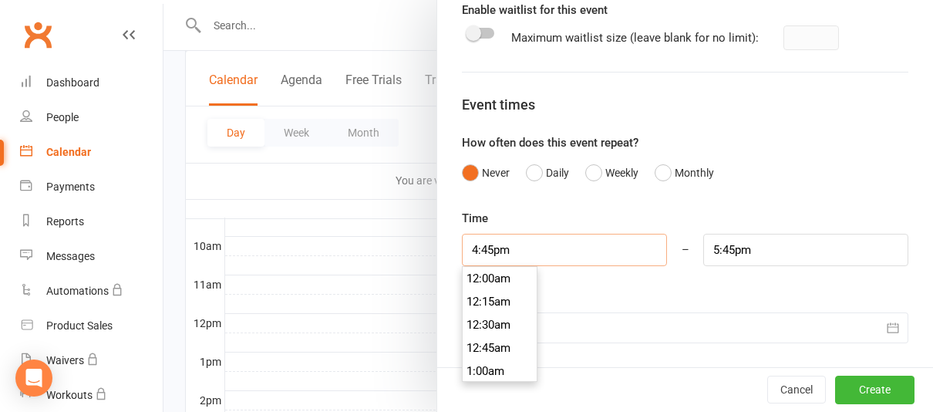
click at [605, 258] on input "4:45pm" at bounding box center [564, 250] width 205 height 32
type input "2:30pm"
click at [508, 290] on li "2:30pm" at bounding box center [500, 289] width 74 height 23
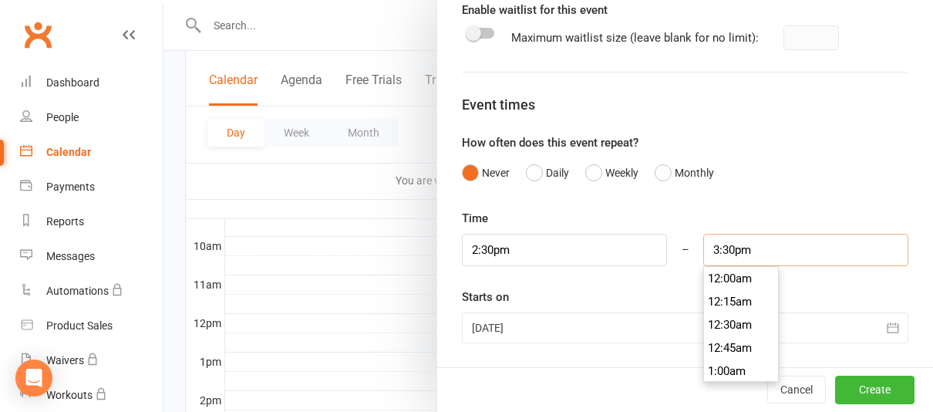
click at [738, 244] on input "3:30pm" at bounding box center [805, 250] width 205 height 32
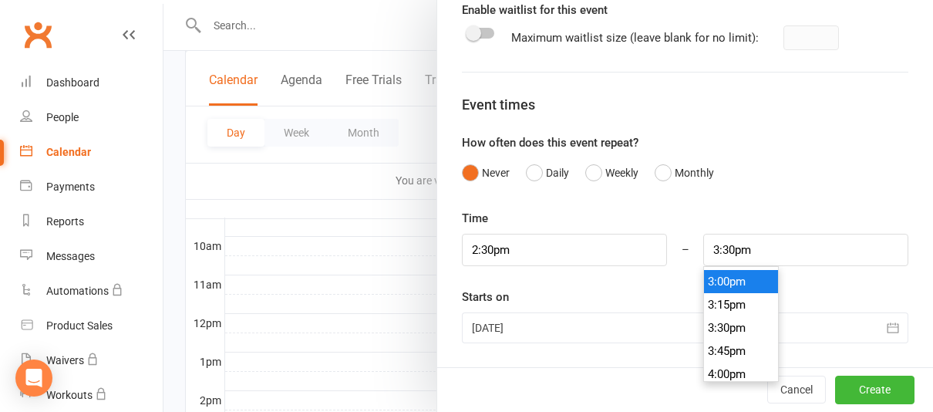
type input "3:00pm"
click at [739, 284] on li "3:00pm" at bounding box center [741, 281] width 74 height 23
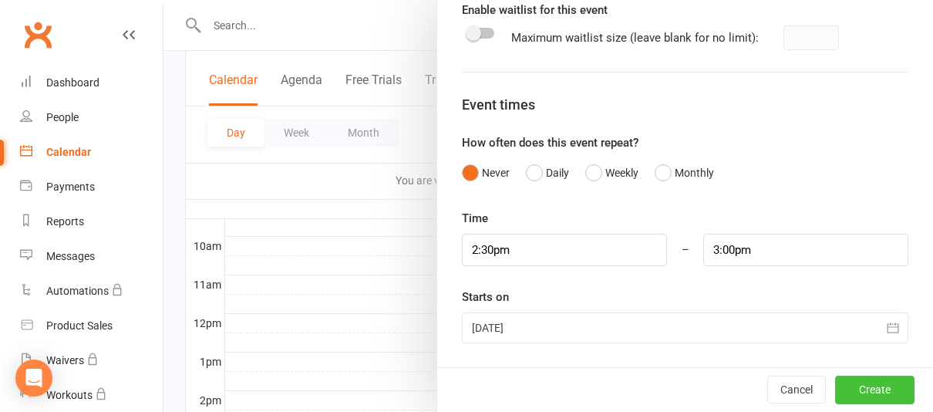
click at [894, 390] on button "Create" at bounding box center [874, 390] width 79 height 28
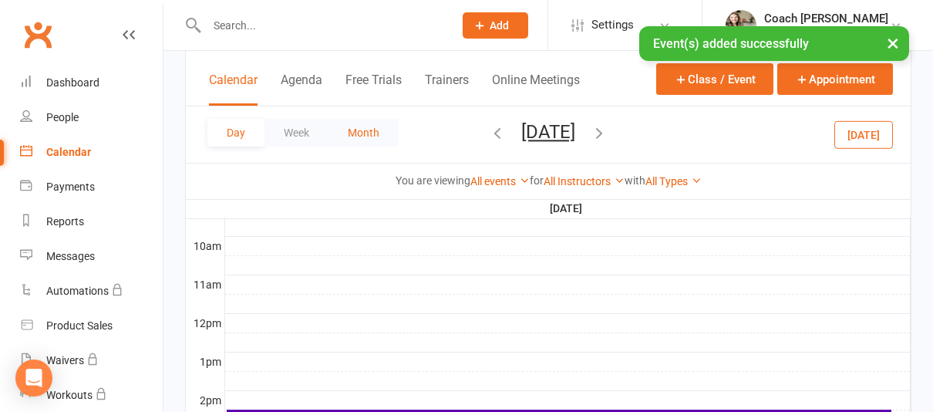
click at [366, 128] on button "Month" at bounding box center [363, 133] width 70 height 28
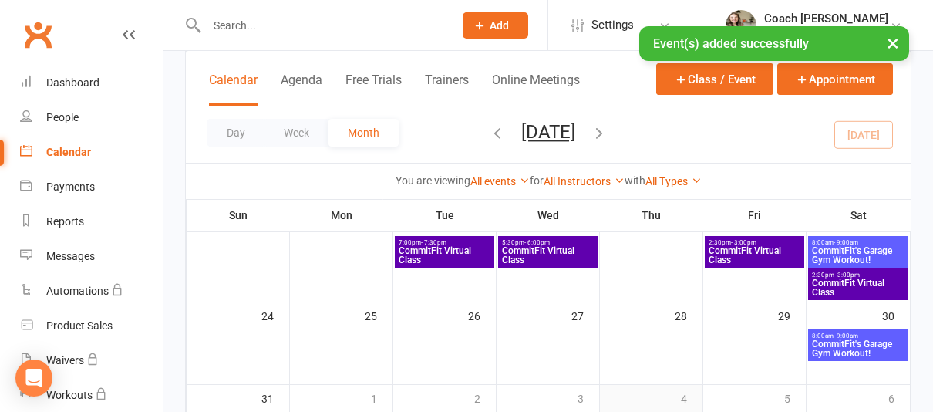
scroll to position [379, 0]
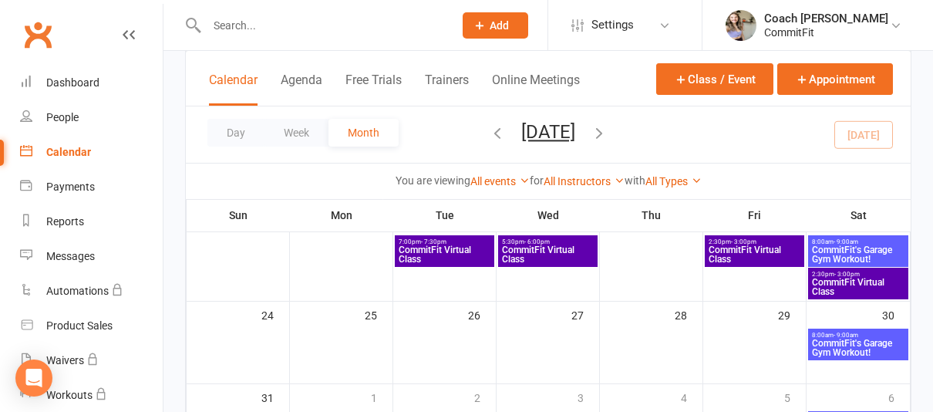
click at [858, 287] on span "CommitFit Virtual Class" at bounding box center [858, 287] width 94 height 19
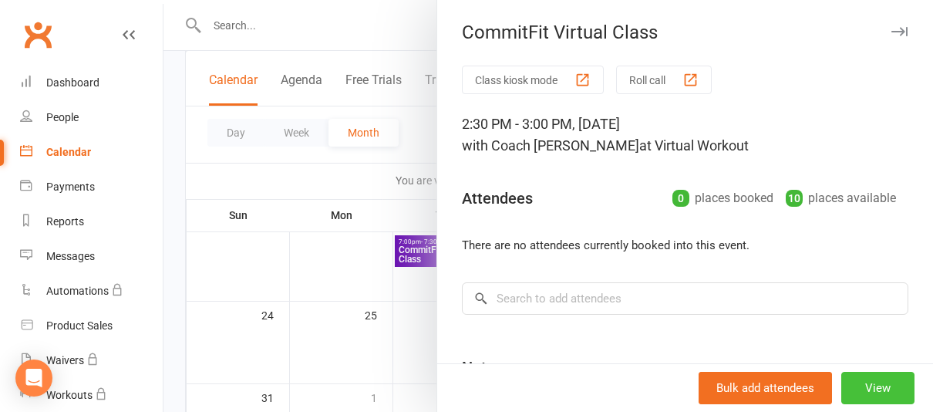
click at [889, 390] on button "View" at bounding box center [877, 388] width 73 height 32
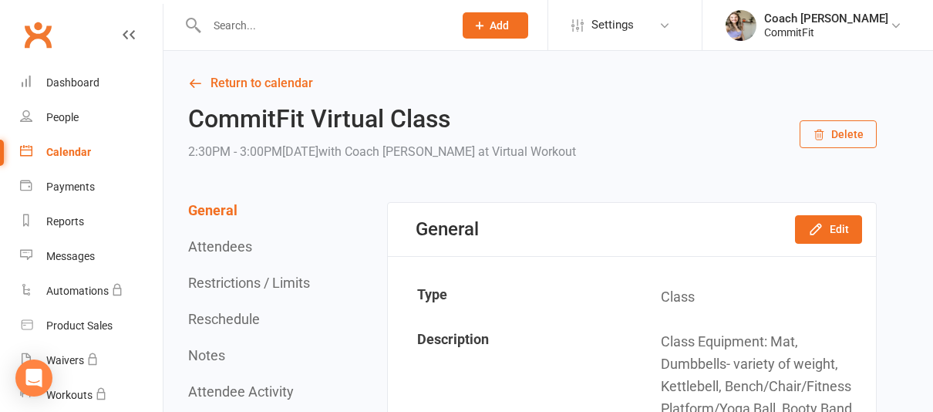
click at [851, 140] on button "Delete" at bounding box center [838, 134] width 77 height 28
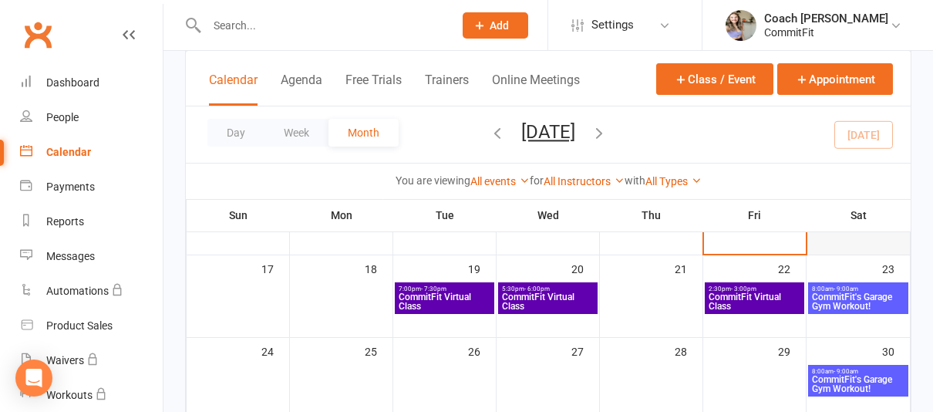
scroll to position [346, 0]
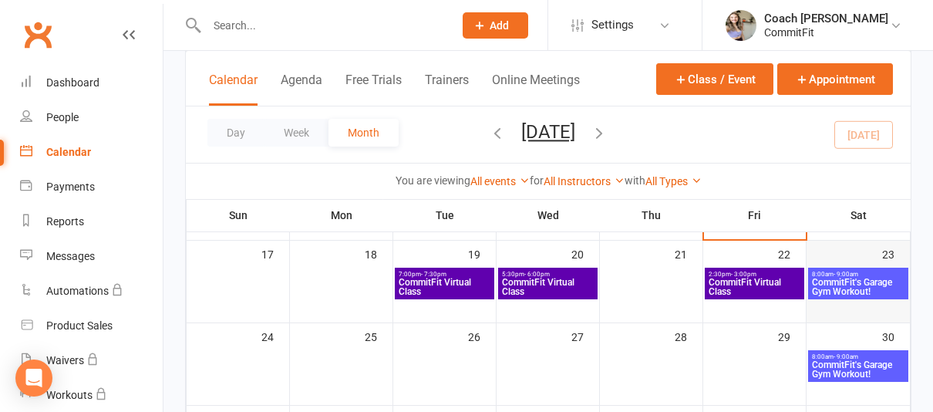
click at [861, 258] on div "23" at bounding box center [858, 271] width 103 height 60
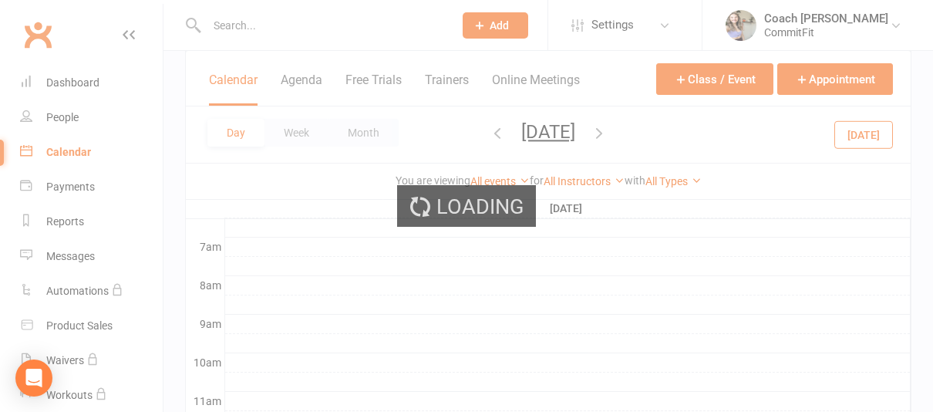
scroll to position [0, 0]
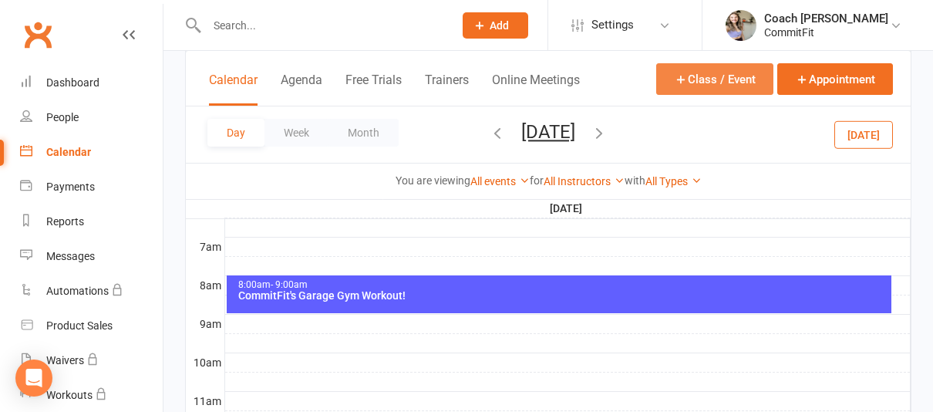
click at [724, 72] on button "Class / Event" at bounding box center [714, 79] width 117 height 32
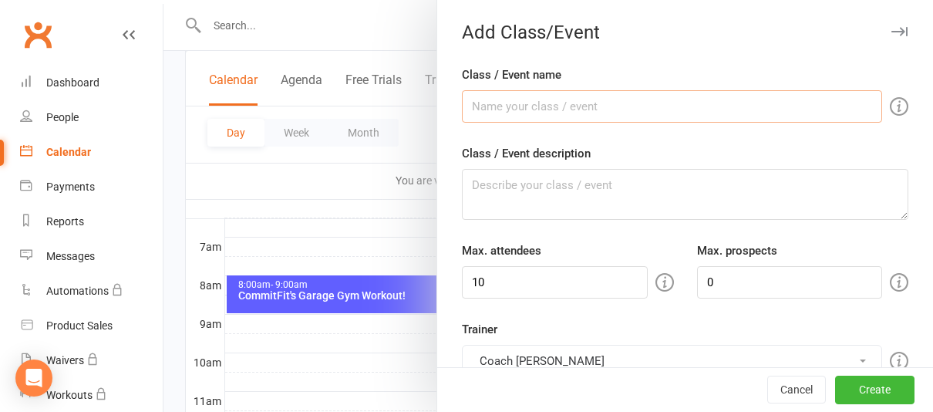
click at [649, 93] on input "Class / Event name" at bounding box center [672, 106] width 420 height 32
type input "CommitFit Virtual Class"
click at [601, 187] on textarea "Class / Event description" at bounding box center [685, 194] width 446 height 51
paste textarea "Class Equipment: Mat, Dumbbells- variety of weight, Kettlebell, Bench/Chair/Fit…"
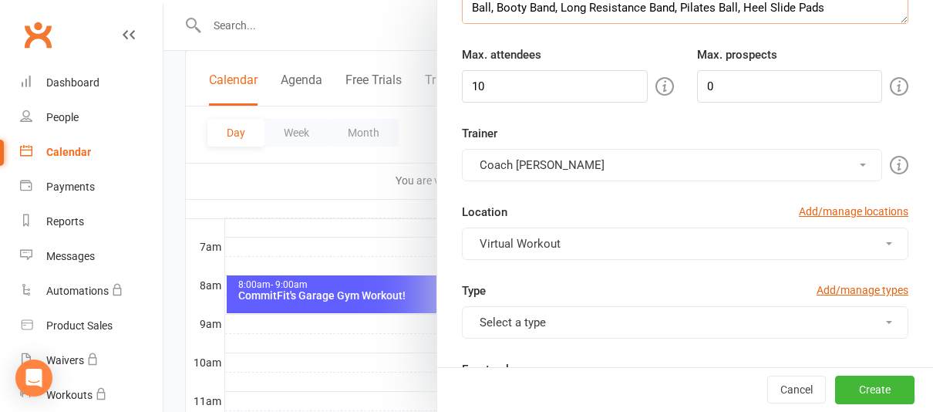
scroll to position [197, 0]
type textarea "Class Equipment: Mat, Dumbbells- variety of weight, Kettlebell, Bench/Chair/Fit…"
click at [702, 322] on button "Select a type" at bounding box center [685, 321] width 446 height 32
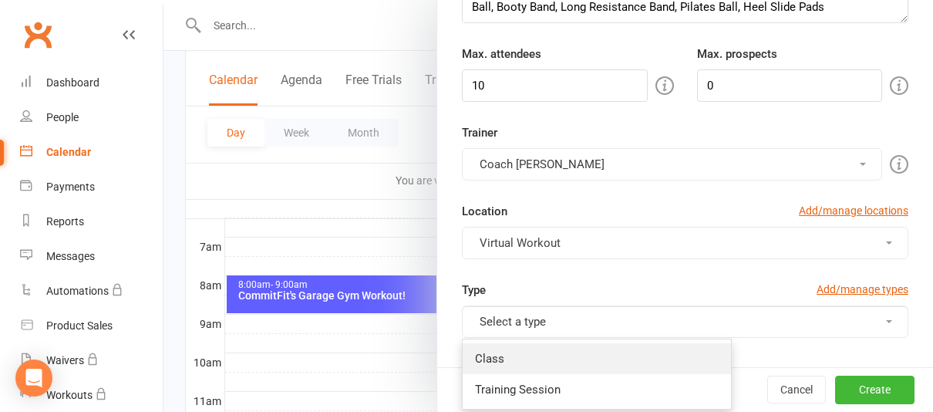
click at [632, 356] on link "Class" at bounding box center [597, 358] width 268 height 31
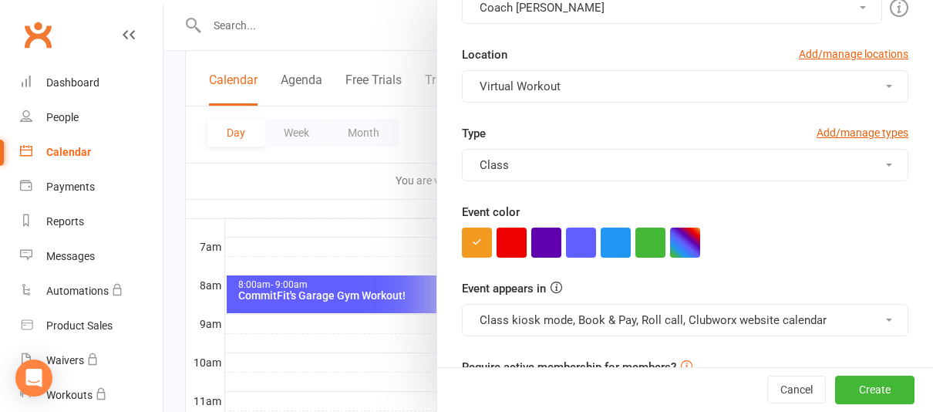
scroll to position [356, 0]
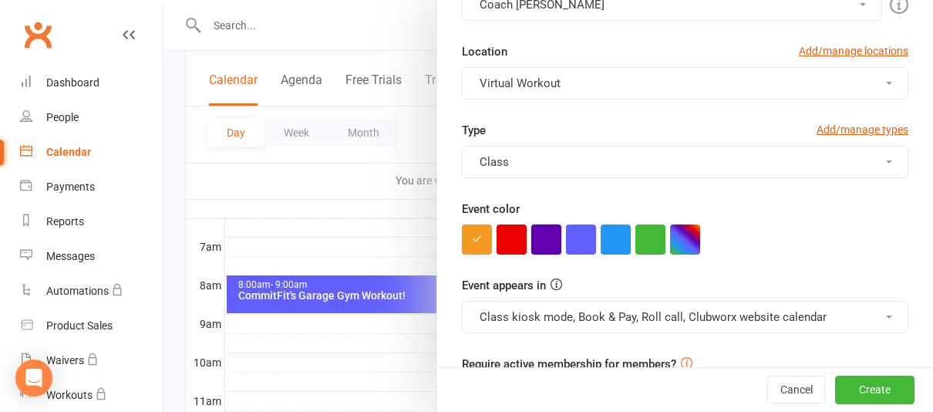
click at [544, 241] on button "button" at bounding box center [546, 239] width 30 height 30
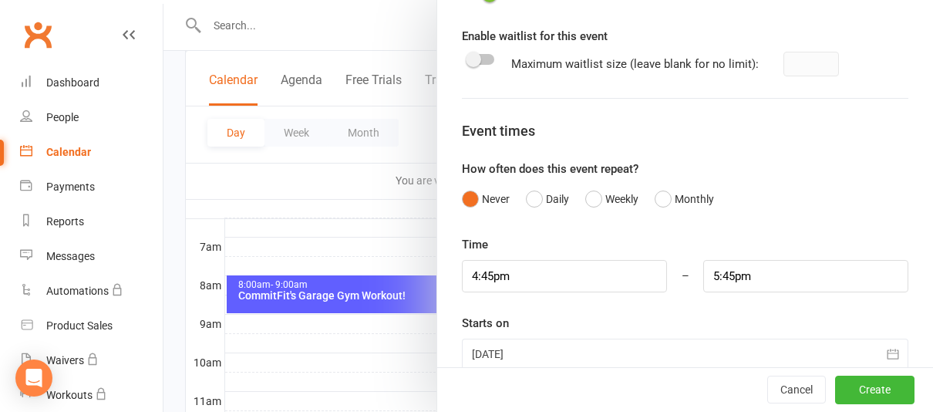
scroll to position [769, 0]
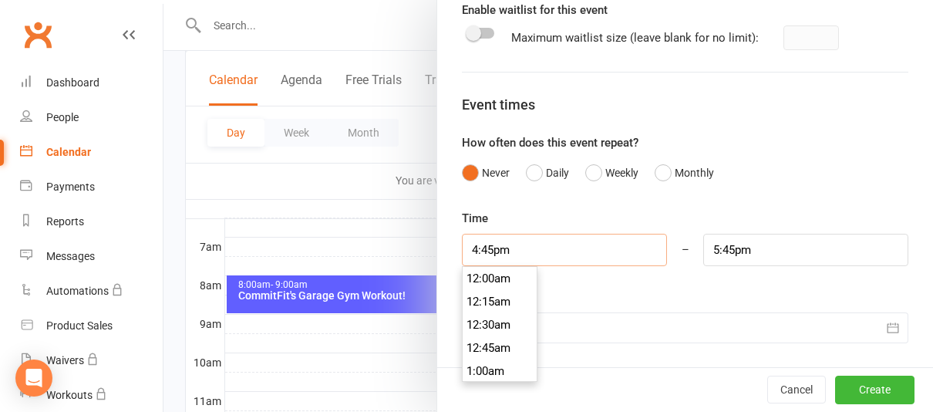
click at [618, 251] on input "4:45pm" at bounding box center [564, 250] width 205 height 32
type input "7:00am"
click at [513, 303] on li "7:00am" at bounding box center [500, 304] width 74 height 23
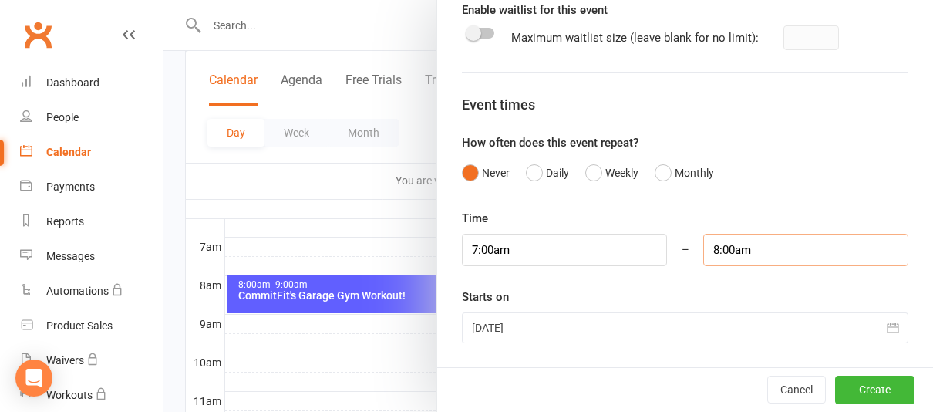
click at [737, 247] on input "8:00am" at bounding box center [805, 250] width 205 height 32
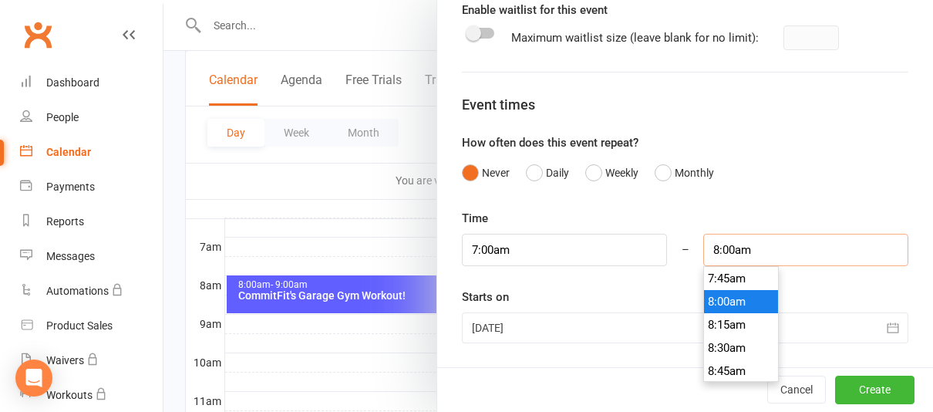
scroll to position [686, 0]
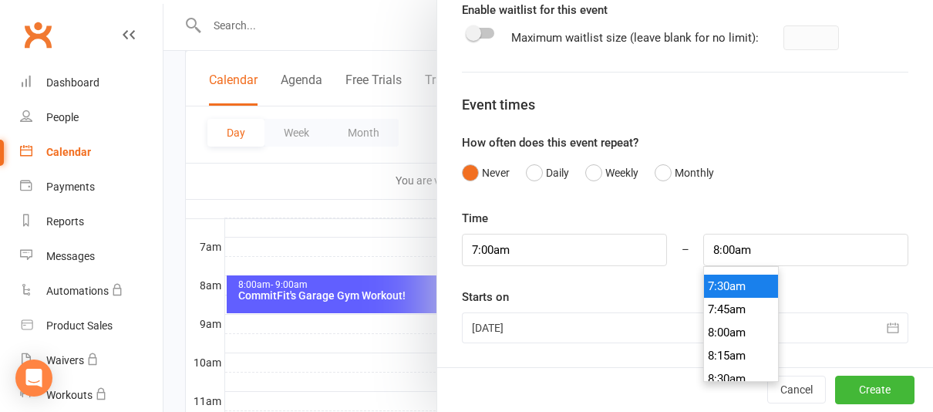
type input "7:30am"
click at [740, 292] on li "7:30am" at bounding box center [741, 286] width 74 height 23
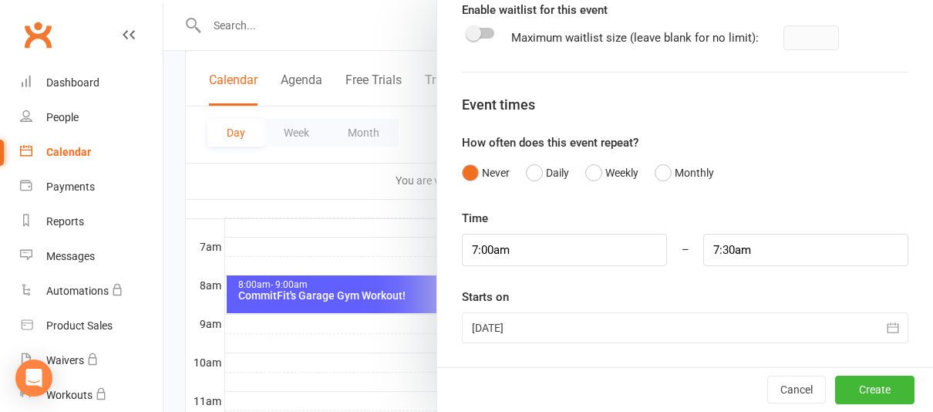
click at [894, 337] on button "button" at bounding box center [893, 327] width 31 height 31
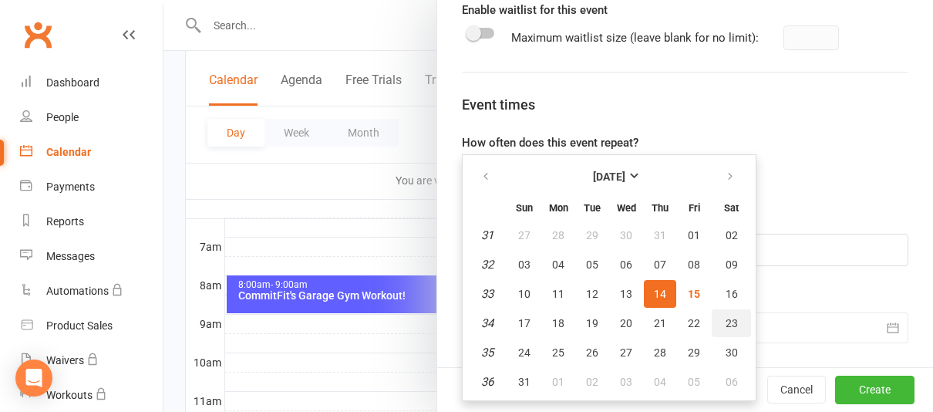
click at [736, 328] on button "23" at bounding box center [731, 323] width 39 height 28
type input "[DATE]"
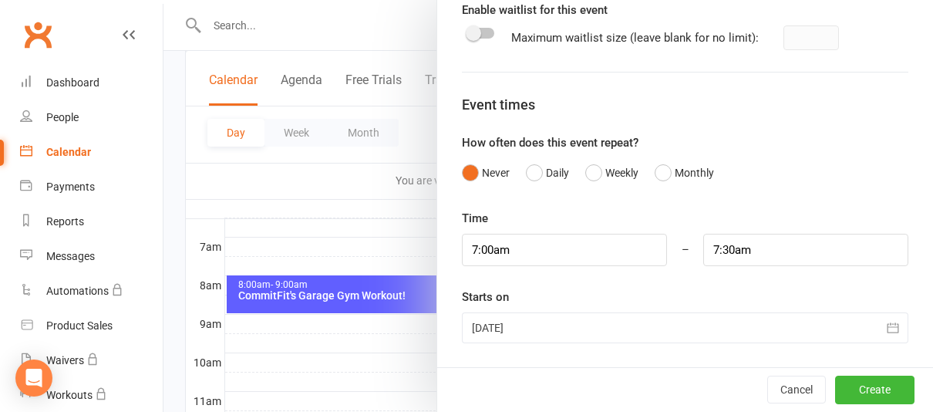
click at [896, 328] on icon "button" at bounding box center [892, 327] width 15 height 15
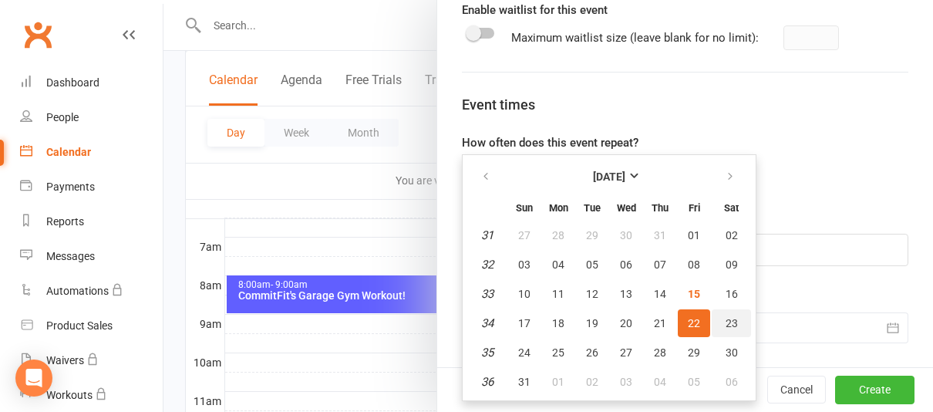
click at [737, 324] on button "23" at bounding box center [731, 323] width 39 height 28
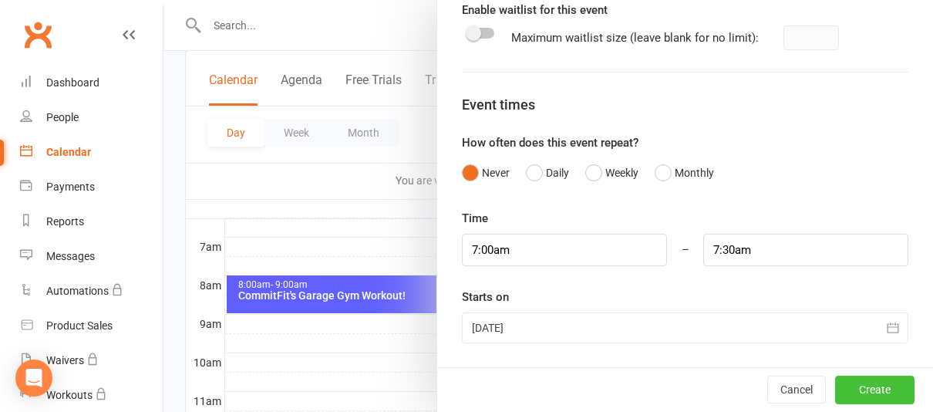
click at [876, 394] on button "Create" at bounding box center [874, 390] width 79 height 28
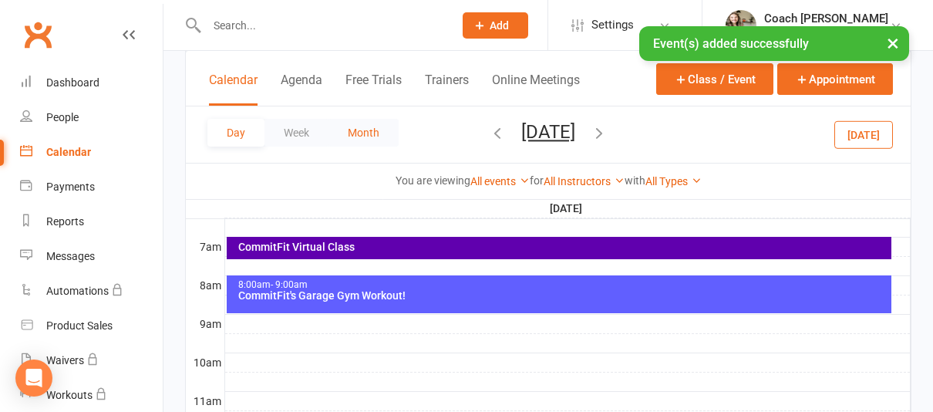
click at [384, 137] on button "Month" at bounding box center [363, 133] width 70 height 28
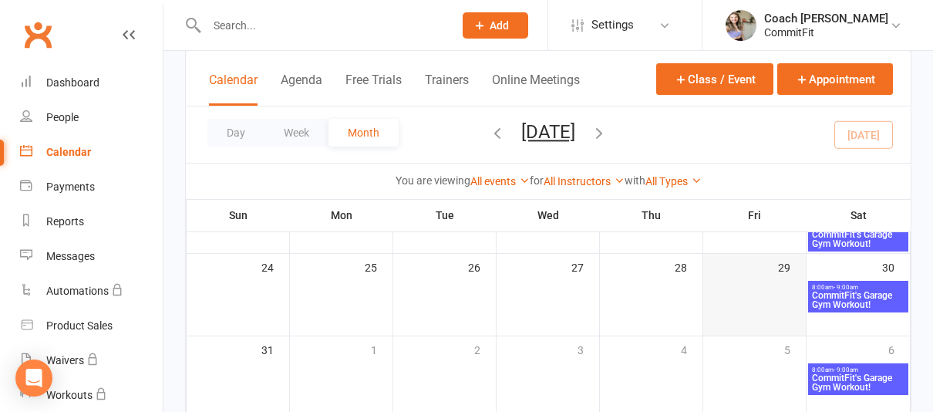
scroll to position [459, 0]
